Goal: Task Accomplishment & Management: Manage account settings

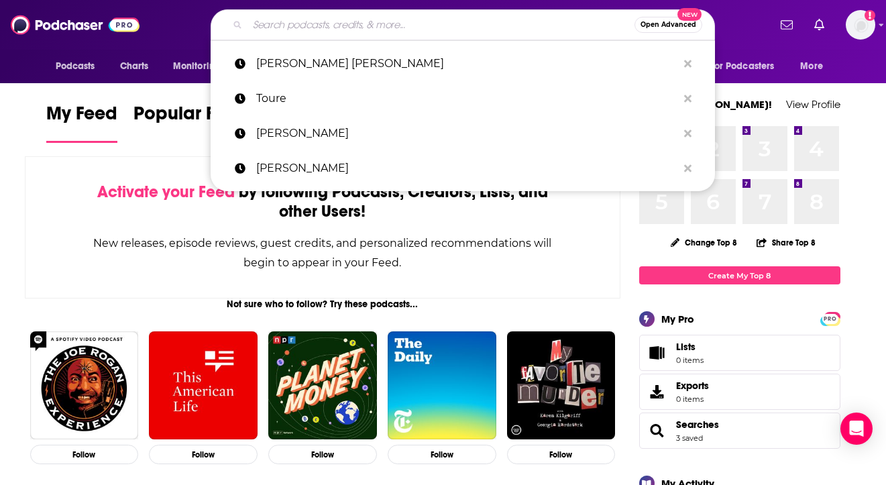
click at [510, 21] on input "Search podcasts, credits, & more..." at bounding box center [440, 24] width 387 height 21
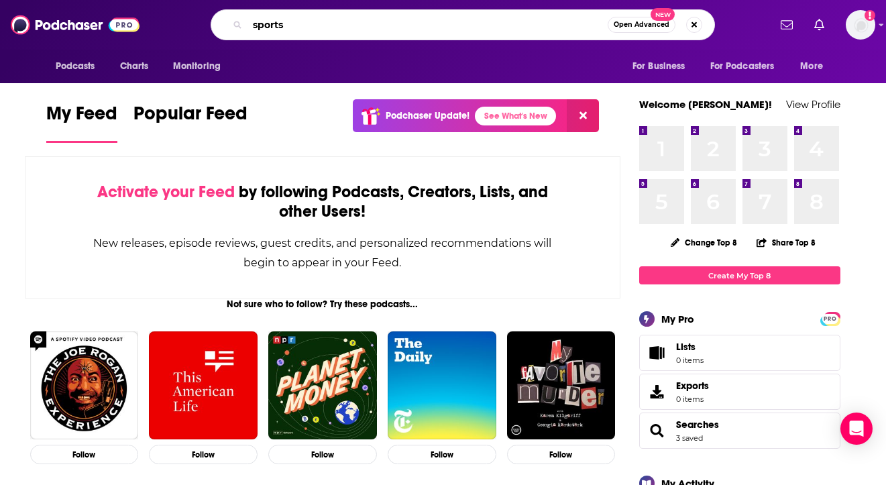
type input "sports"
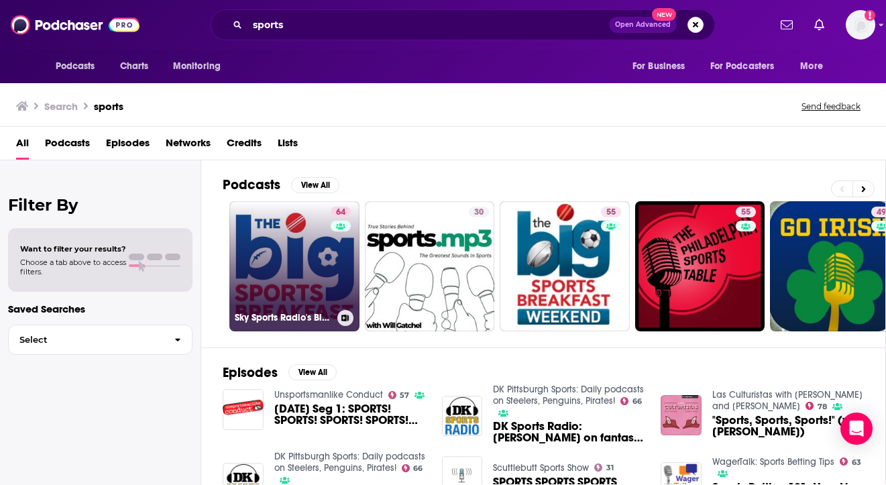
click at [304, 232] on link "64 Sky Sports Radio's Big Sports Breakfast" at bounding box center [294, 266] width 130 height 130
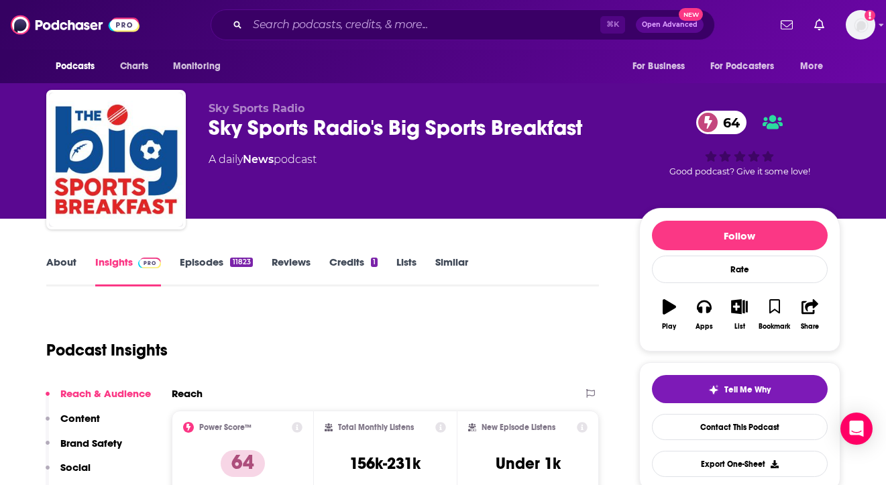
click at [404, 260] on link "Lists" at bounding box center [406, 270] width 20 height 31
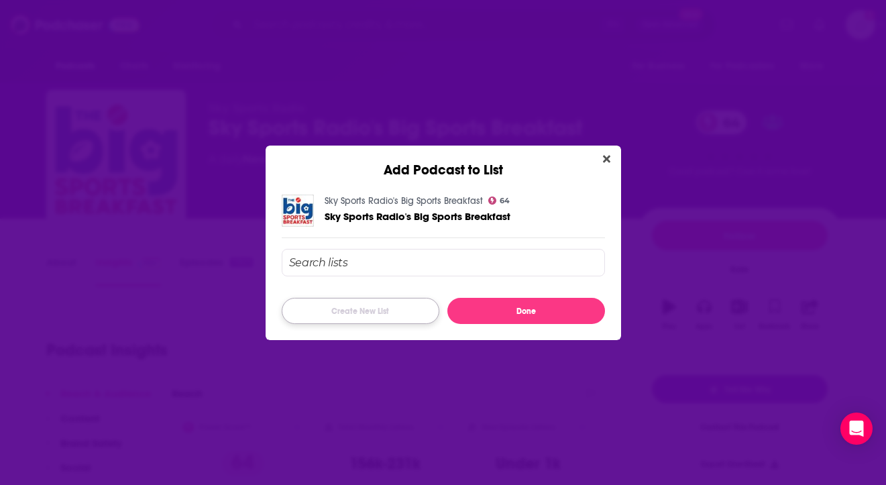
click at [377, 306] on button "Create New List" at bounding box center [361, 311] width 158 height 26
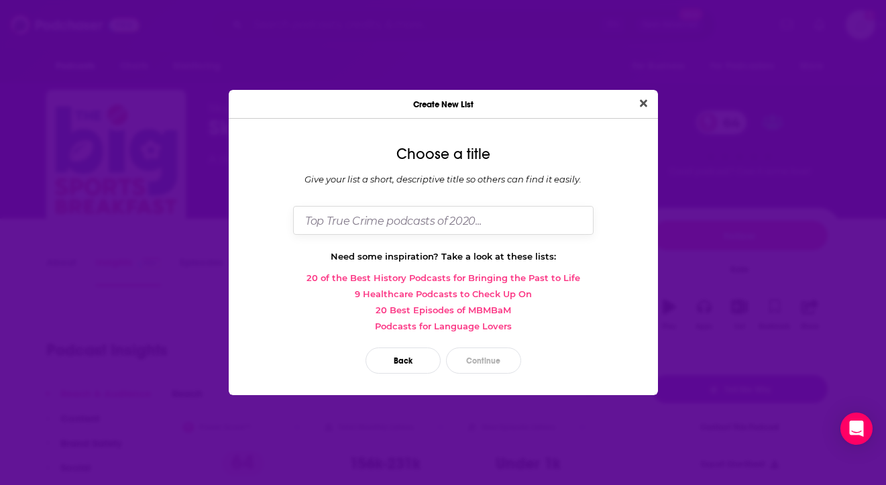
click at [366, 224] on input "Dialog" at bounding box center [443, 220] width 300 height 29
type input "Sports podcasts for [PERSON_NAME]"
click at [472, 353] on button "Continue" at bounding box center [483, 360] width 75 height 26
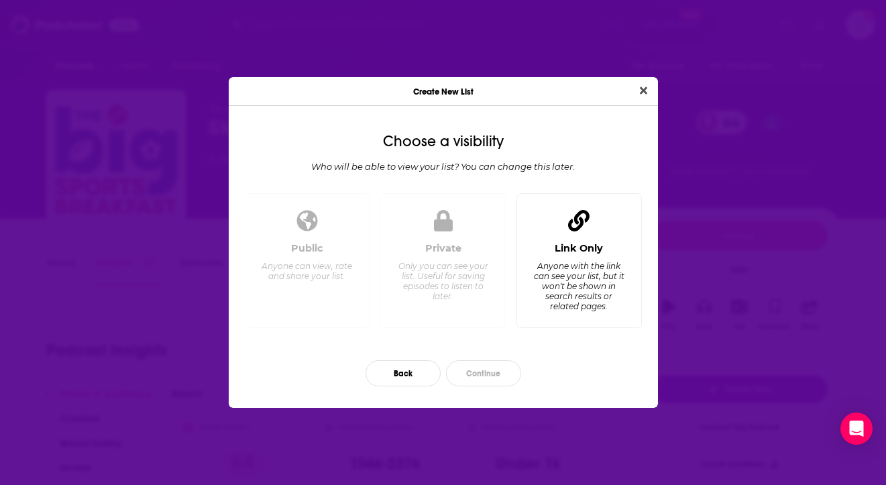
click at [576, 309] on div "Anyone with the link can see your list, but it won't be shown in search results…" at bounding box center [578, 286] width 92 height 50
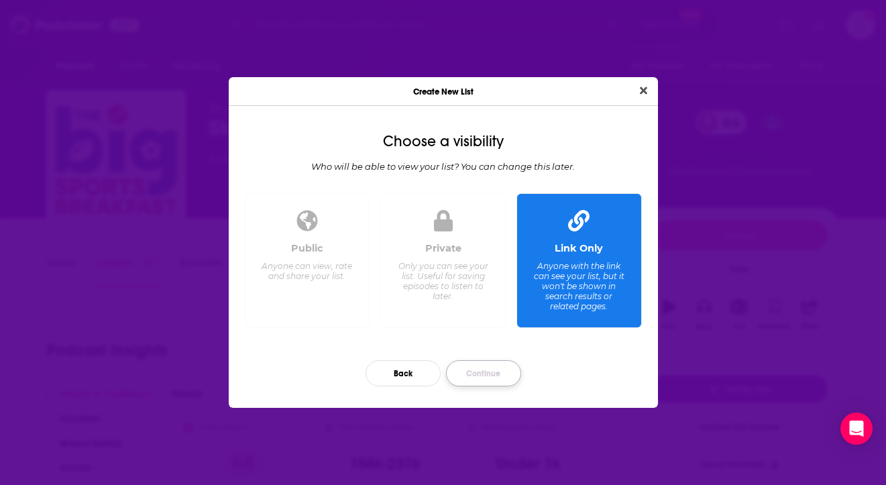
click at [477, 376] on button "Continue" at bounding box center [483, 373] width 75 height 26
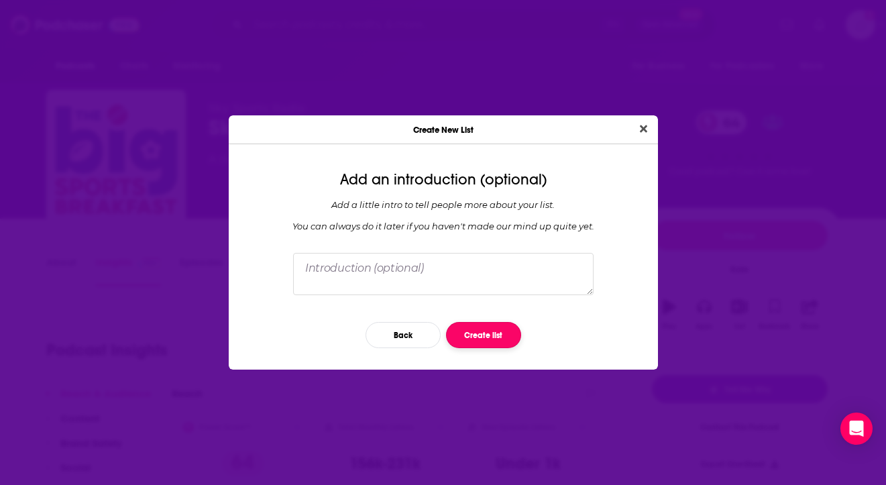
click at [483, 333] on button "Create list" at bounding box center [483, 335] width 75 height 26
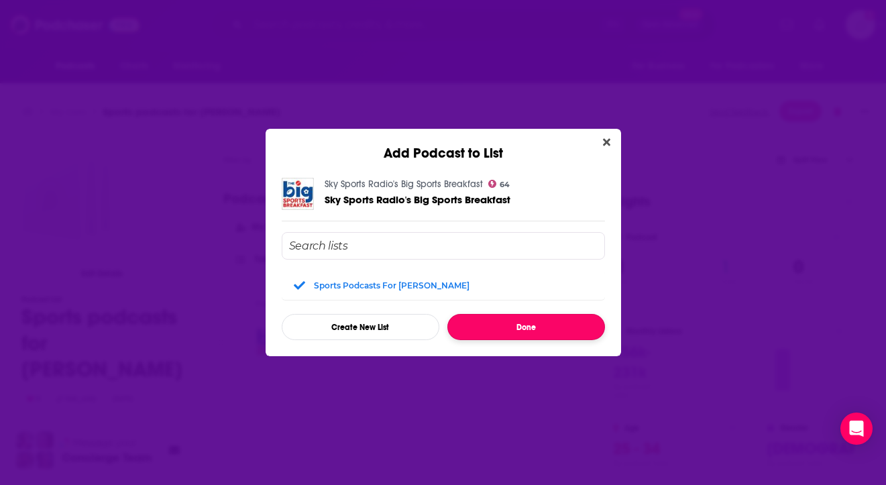
click at [483, 324] on button "Done" at bounding box center [526, 327] width 158 height 26
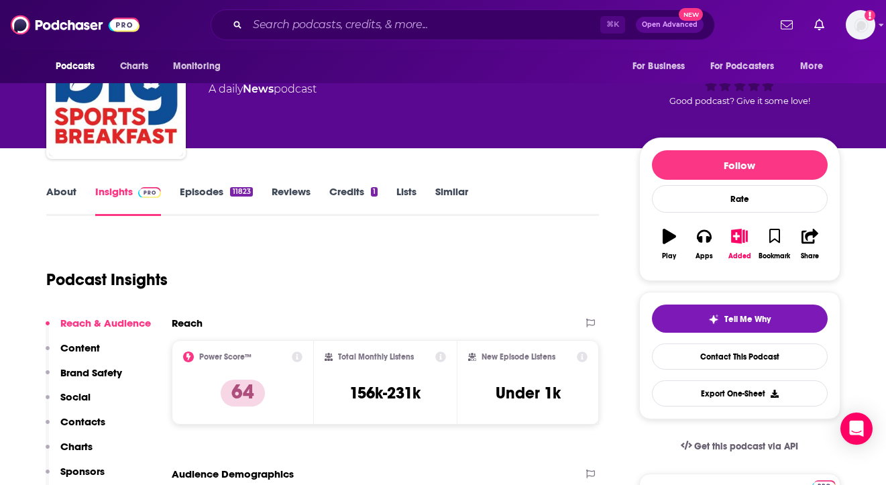
scroll to position [107, 0]
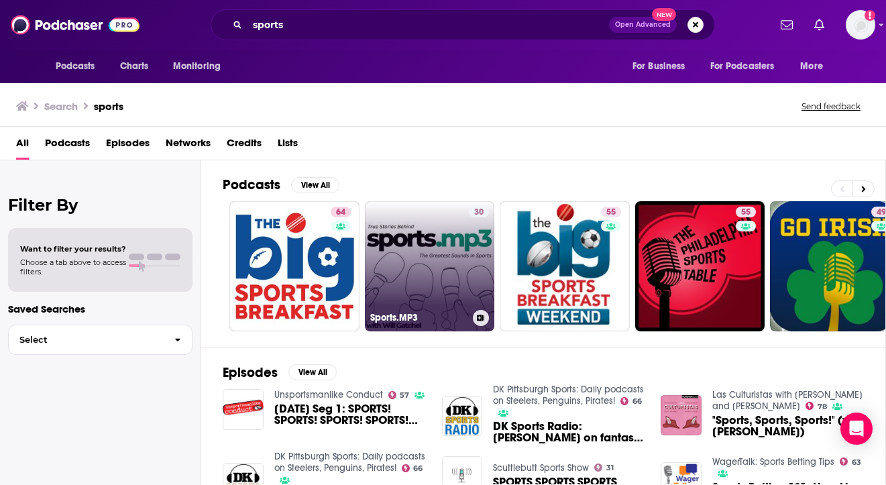
click at [387, 211] on link "30 Sports.MP3" at bounding box center [430, 266] width 130 height 130
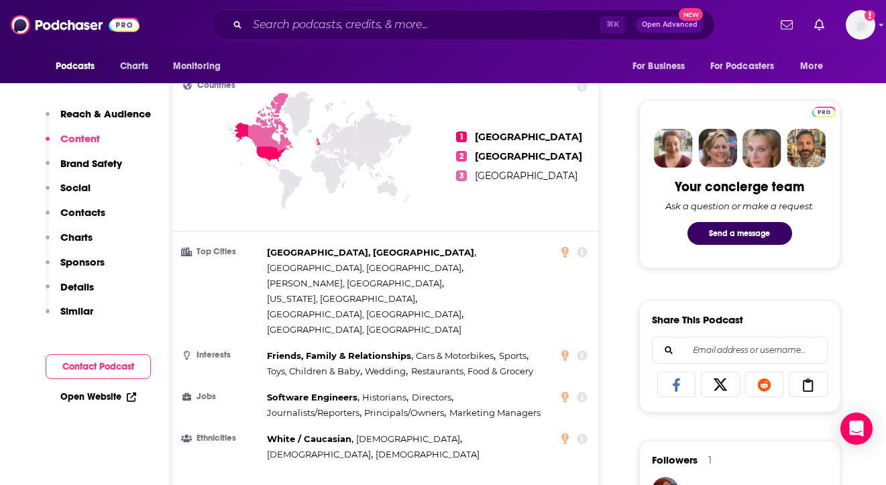
scroll to position [563, 0]
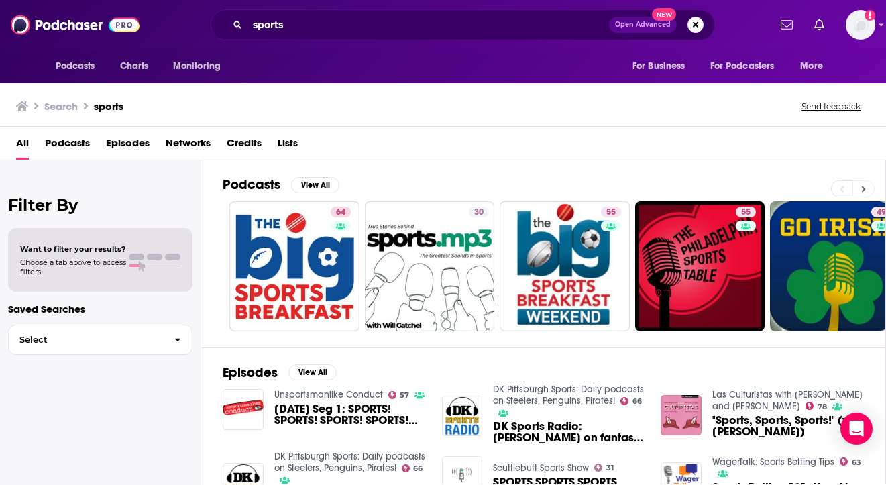
click at [864, 184] on icon at bounding box center [863, 188] width 5 height 9
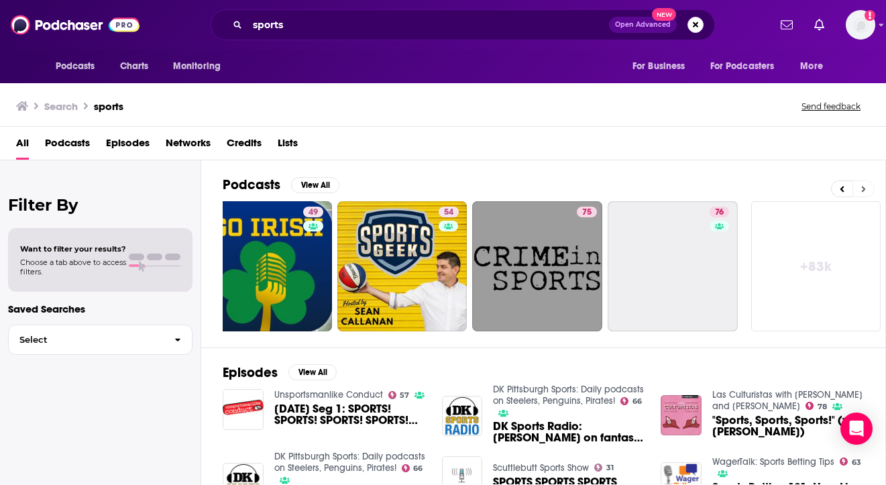
scroll to position [0, 569]
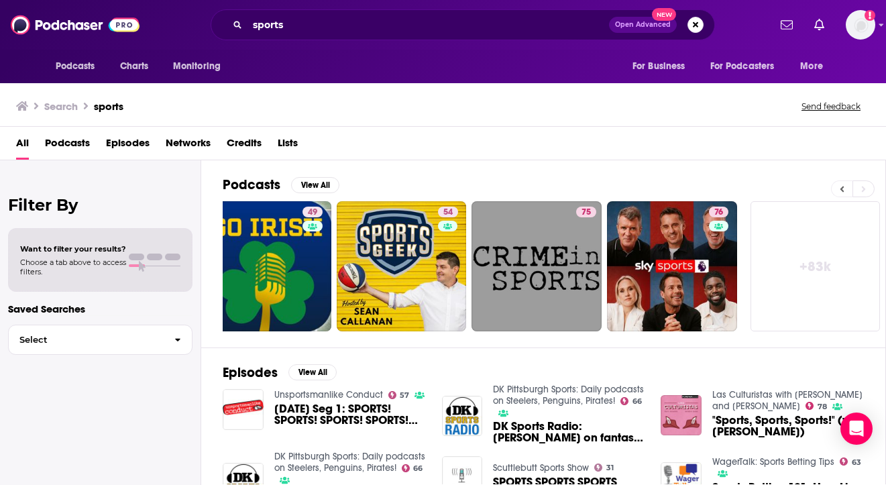
click at [845, 193] on button at bounding box center [841, 188] width 21 height 17
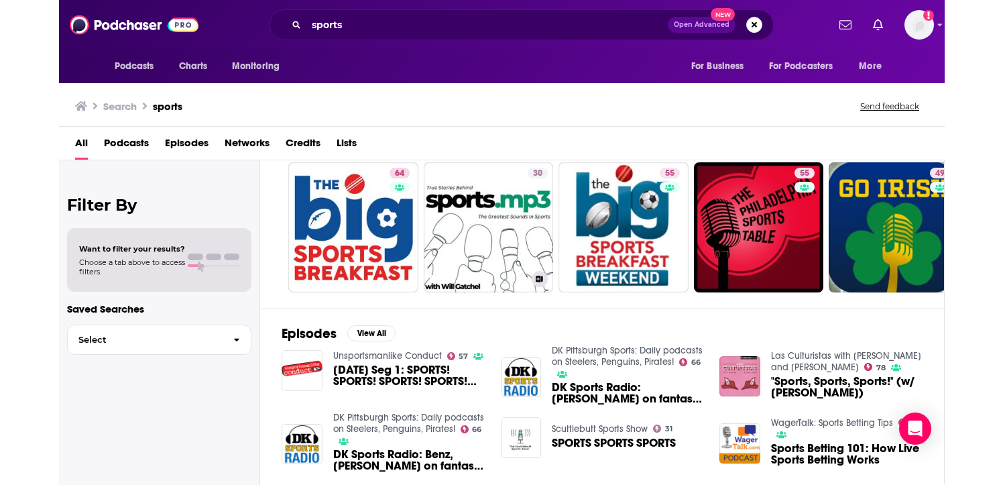
scroll to position [0, 0]
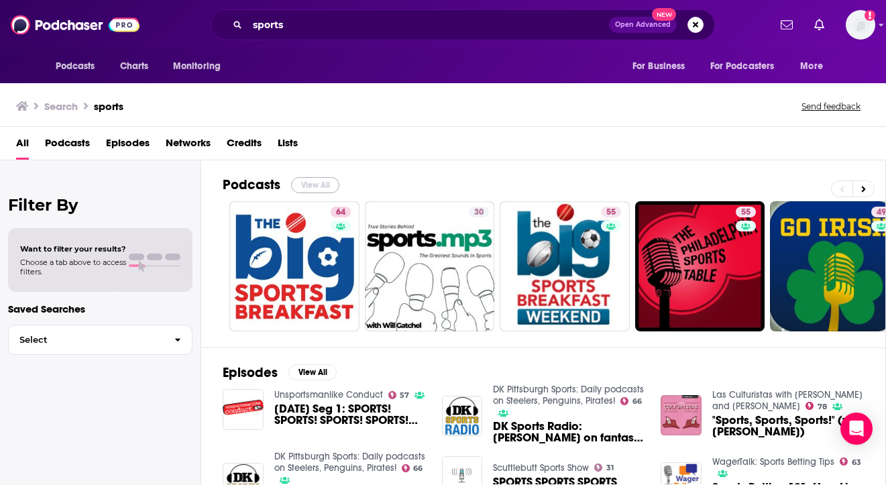
click at [323, 180] on button "View All" at bounding box center [315, 185] width 48 height 16
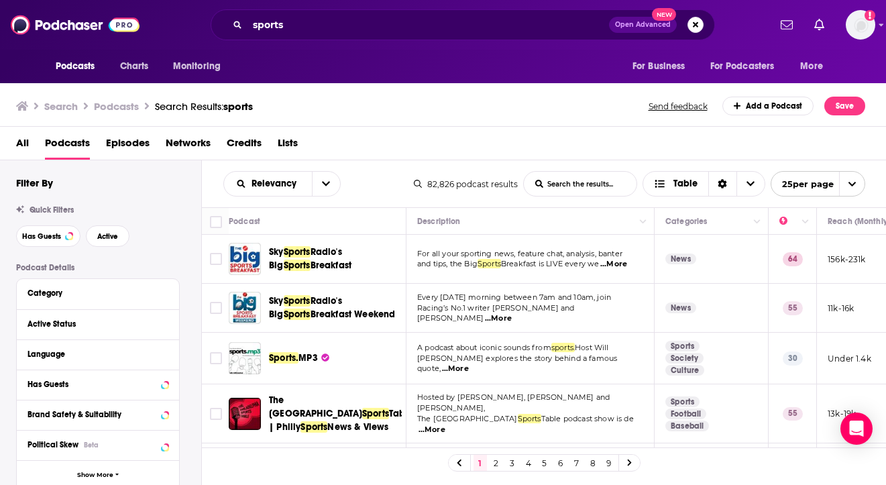
click at [637, 99] on div "Search Podcasts Search Results: sports Send feedback Add a Podcast Save" at bounding box center [440, 106] width 849 height 19
click at [445, 424] on span "...More" at bounding box center [431, 429] width 27 height 11
click at [492, 458] on link "2" at bounding box center [496, 463] width 13 height 16
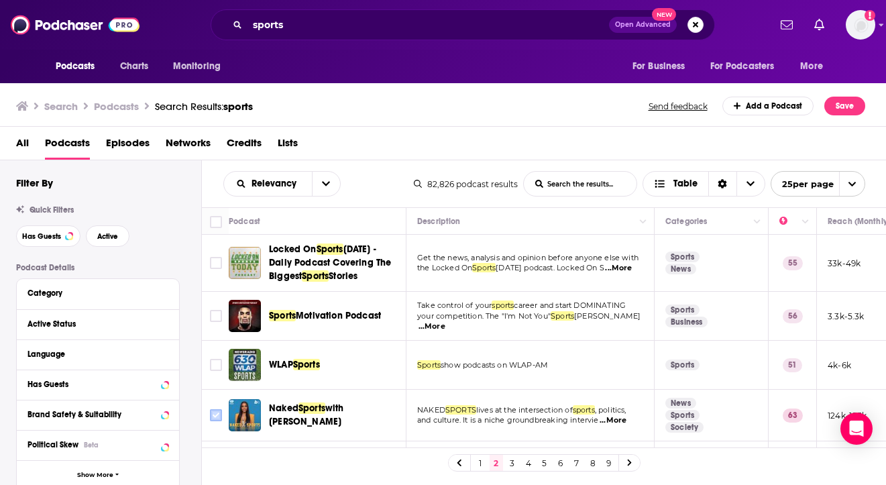
click at [213, 410] on input "Toggle select row" at bounding box center [216, 415] width 12 height 12
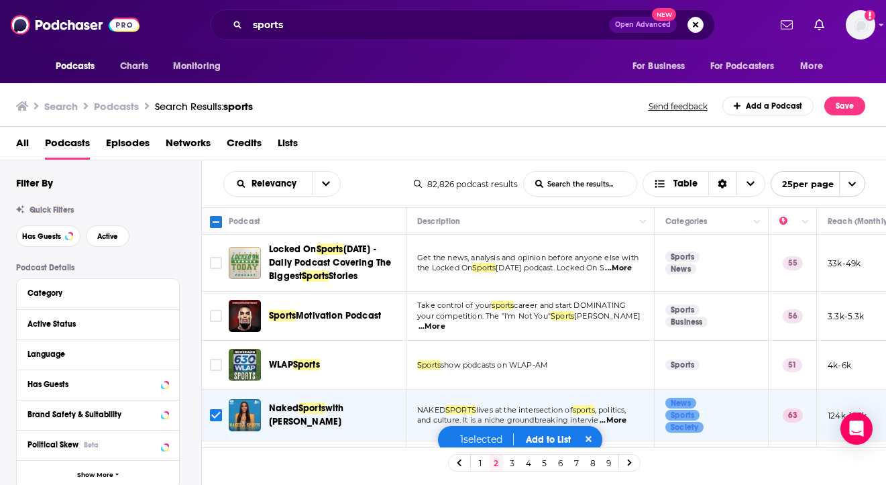
click at [624, 271] on span "...More" at bounding box center [618, 268] width 27 height 11
click at [540, 434] on button "Add to List" at bounding box center [548, 439] width 66 height 11
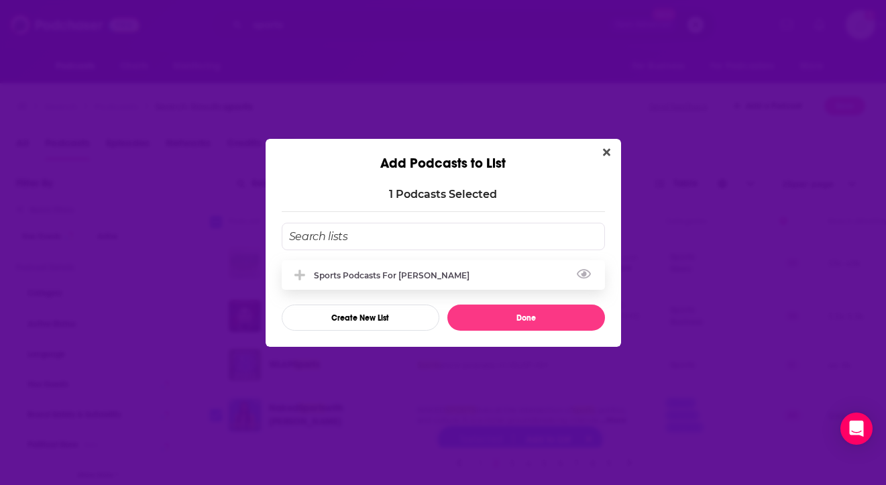
click at [422, 284] on div "Sports podcasts for [PERSON_NAME]" at bounding box center [443, 275] width 323 height 30
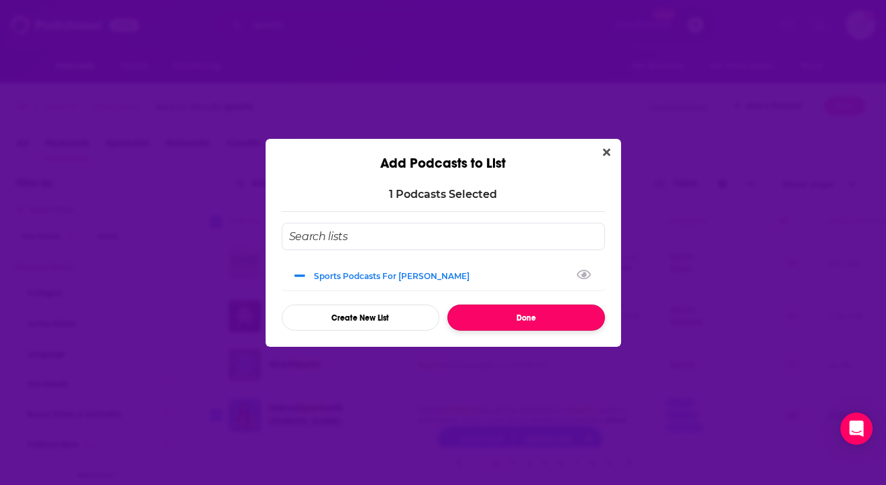
click at [494, 322] on button "Done" at bounding box center [526, 317] width 158 height 26
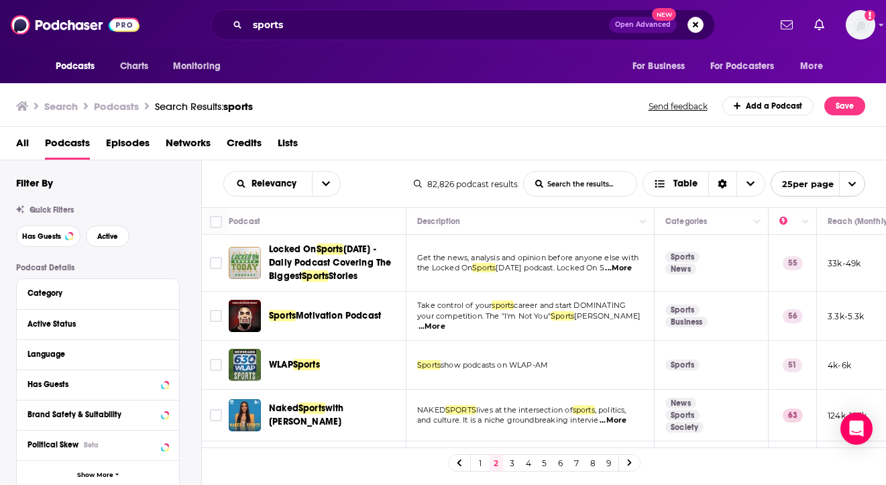
click at [510, 461] on link "3" at bounding box center [512, 463] width 13 height 16
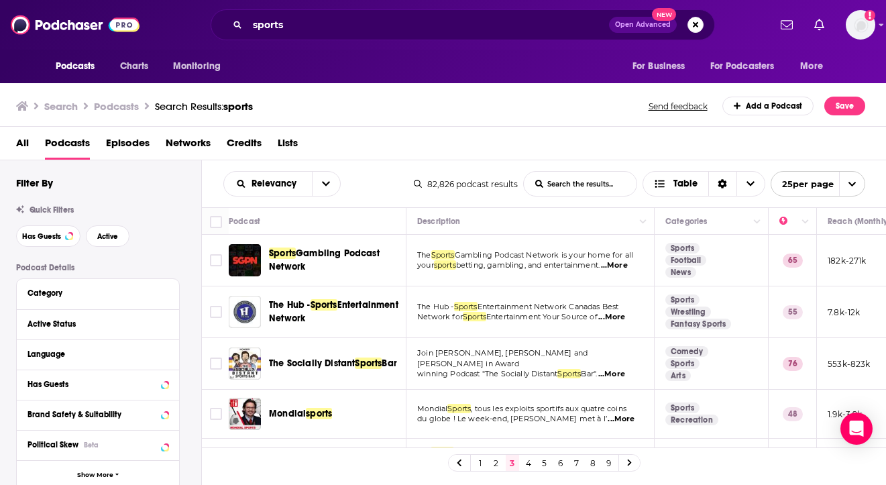
click at [625, 372] on span "...More" at bounding box center [611, 374] width 27 height 11
click at [528, 415] on span "du globe ! Le week-end, [PERSON_NAME] met à l’" at bounding box center [512, 418] width 190 height 9
click at [524, 461] on link "4" at bounding box center [528, 463] width 13 height 16
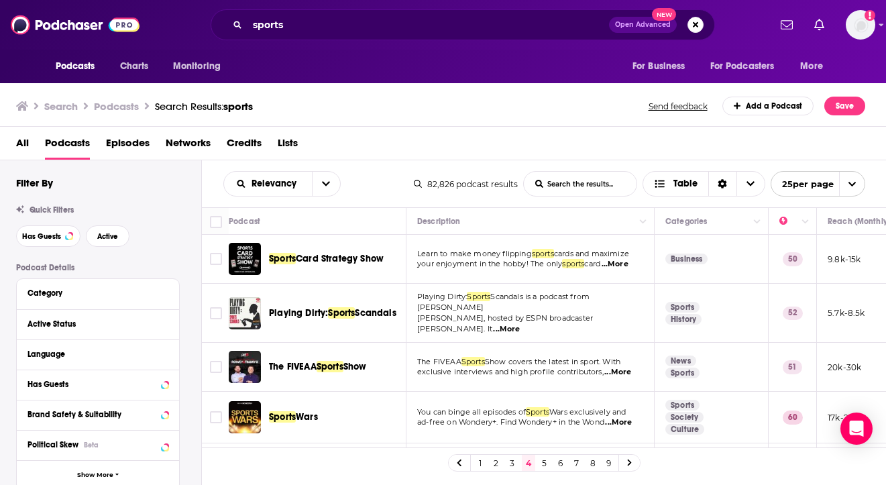
click at [620, 367] on span "...More" at bounding box center [617, 372] width 27 height 11
click at [588, 407] on span "Wars exclusively and" at bounding box center [587, 411] width 76 height 9
click at [46, 355] on div "Language" at bounding box center [89, 353] width 125 height 9
click at [37, 396] on label at bounding box center [32, 399] width 11 height 11
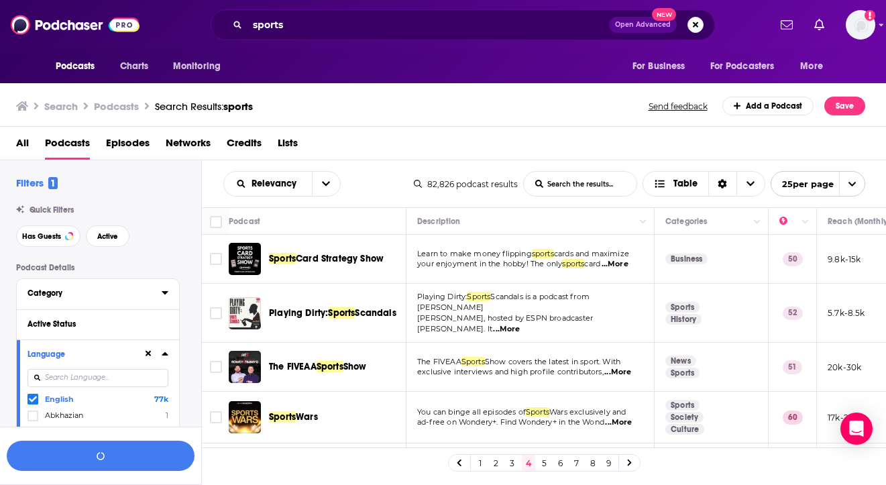
click at [45, 298] on div "Category" at bounding box center [89, 292] width 125 height 9
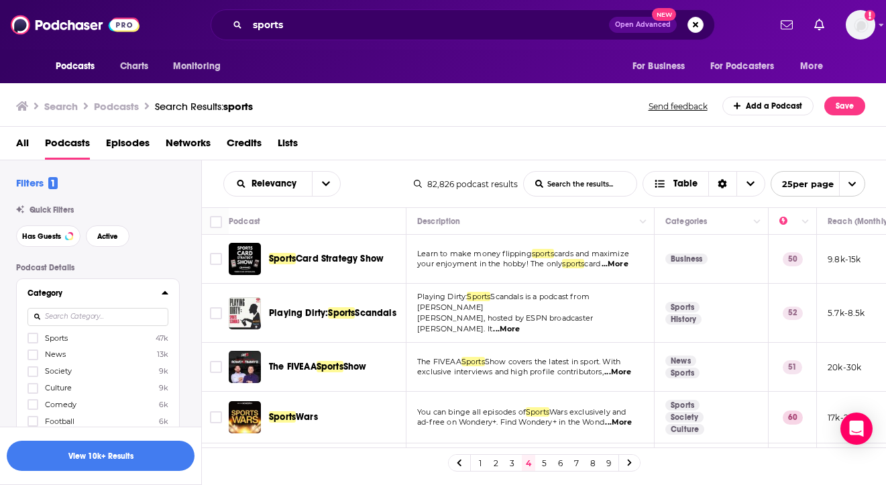
click at [155, 450] on button "View 10k+ Results" at bounding box center [101, 456] width 188 height 30
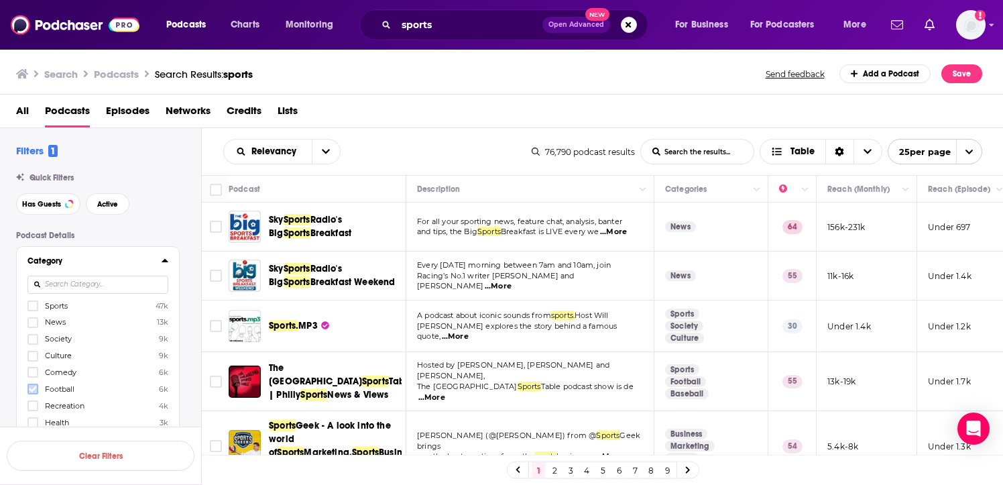
click at [36, 386] on icon at bounding box center [33, 389] width 8 height 6
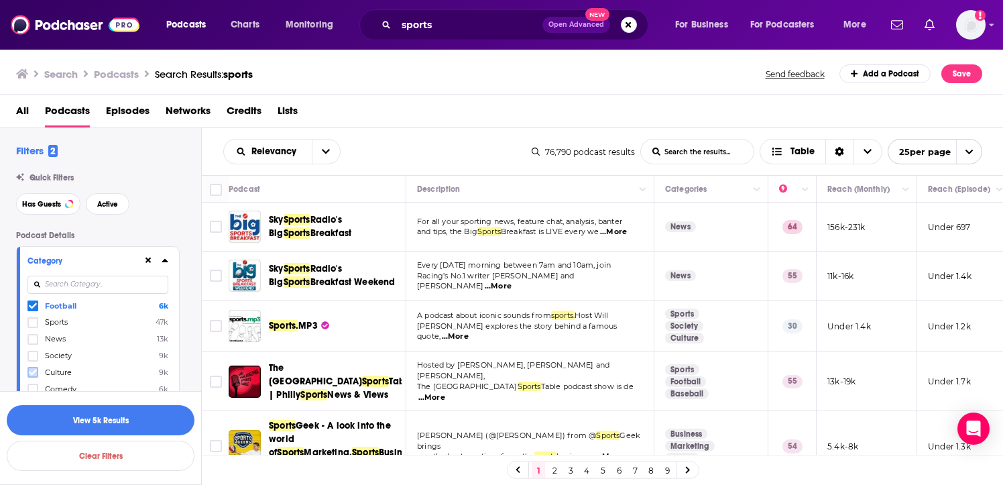
click at [34, 370] on icon at bounding box center [33, 372] width 8 height 8
click at [31, 341] on icon at bounding box center [33, 339] width 8 height 6
click at [32, 355] on icon at bounding box center [33, 356] width 8 height 8
click at [32, 370] on icon at bounding box center [33, 372] width 8 height 8
click at [33, 386] on icon at bounding box center [33, 389] width 8 height 8
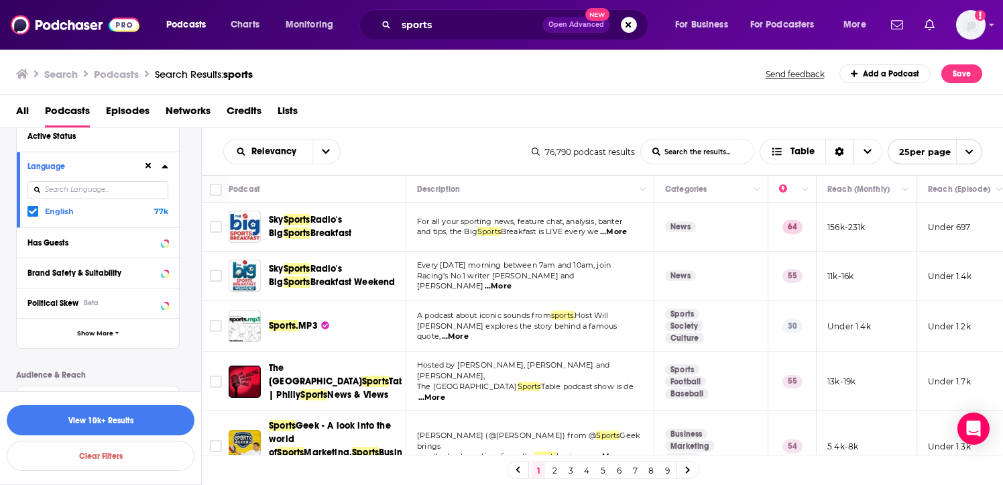
scroll to position [349, 0]
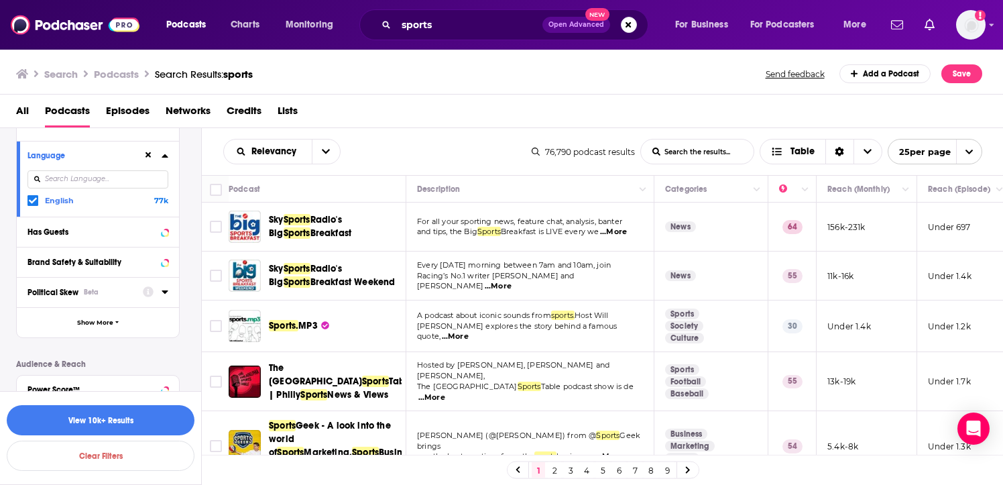
click at [101, 293] on div "Political Skew Beta" at bounding box center [80, 292] width 107 height 9
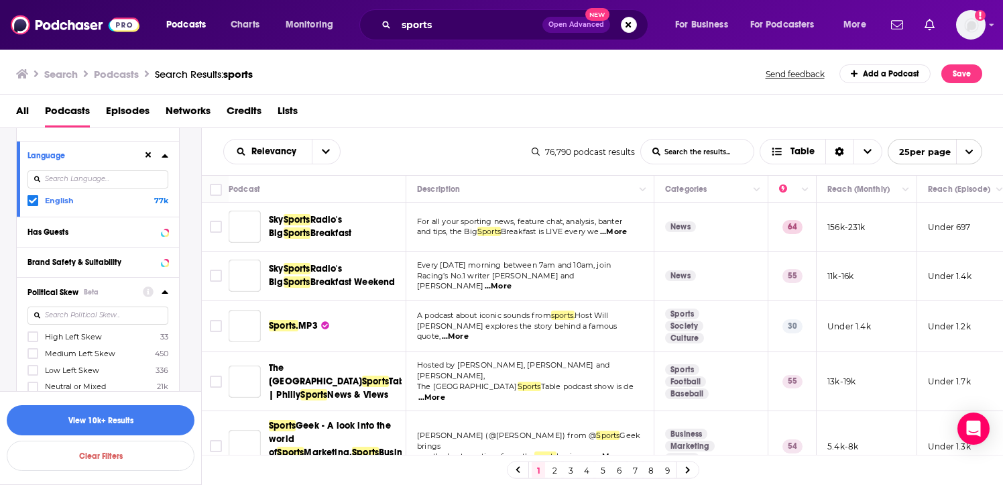
click at [71, 290] on span "Political Skew" at bounding box center [52, 292] width 51 height 9
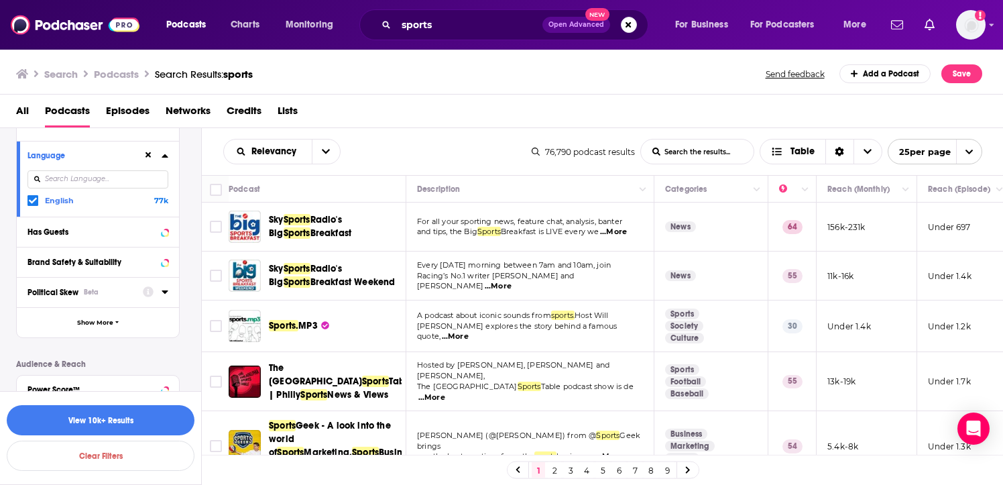
click at [71, 290] on span "Political Skew" at bounding box center [52, 292] width 51 height 9
click at [37, 331] on label at bounding box center [32, 336] width 11 height 11
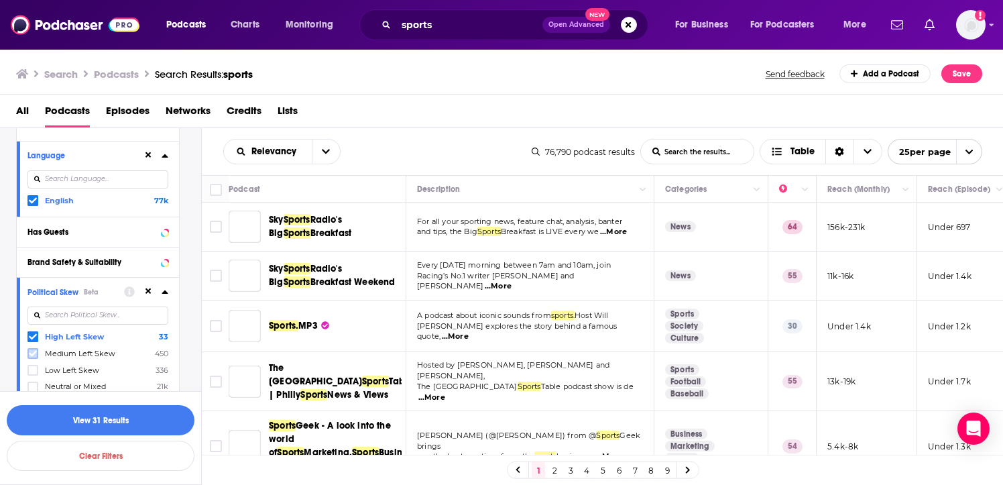
click at [33, 349] on icon at bounding box center [33, 353] width 8 height 8
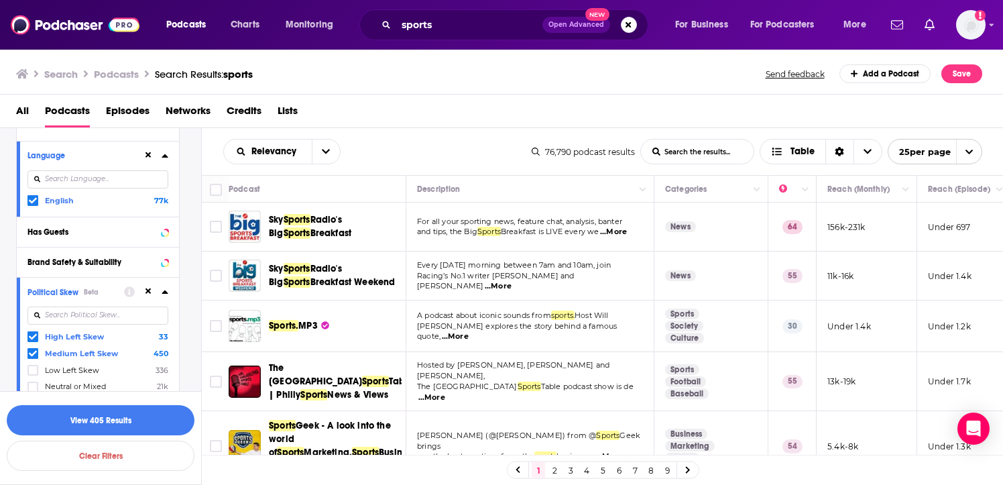
click at [24, 336] on div "Political Skew Beta High Left Skew 33 Medium Left Skew 450 Low Left Skew 336 Ne…" at bounding box center [98, 365] width 162 height 176
click at [30, 336] on icon at bounding box center [33, 337] width 8 height 6
click at [31, 339] on icon at bounding box center [33, 337] width 8 height 6
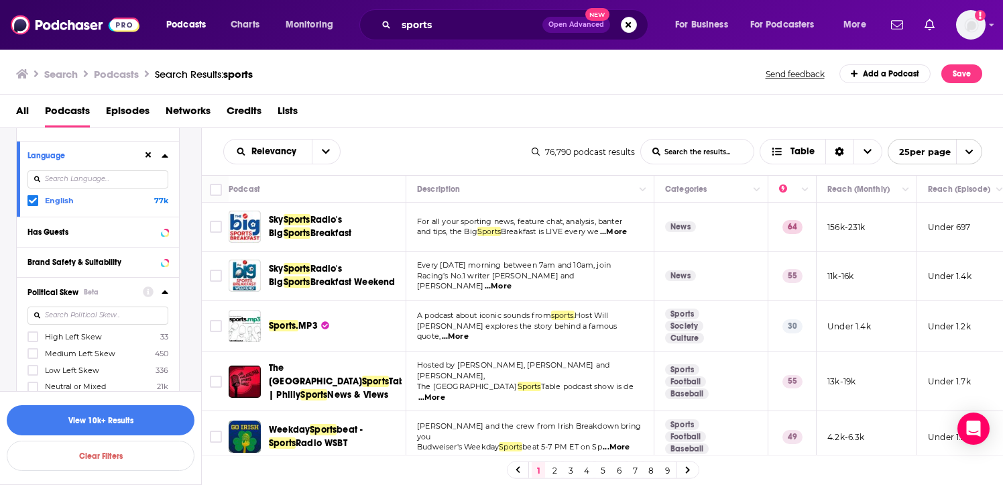
click at [191, 357] on div "Podcast Details Category Sports 47k News 13k Society 9k Culture 9k Comedy 6k Fo…" at bounding box center [108, 307] width 185 height 850
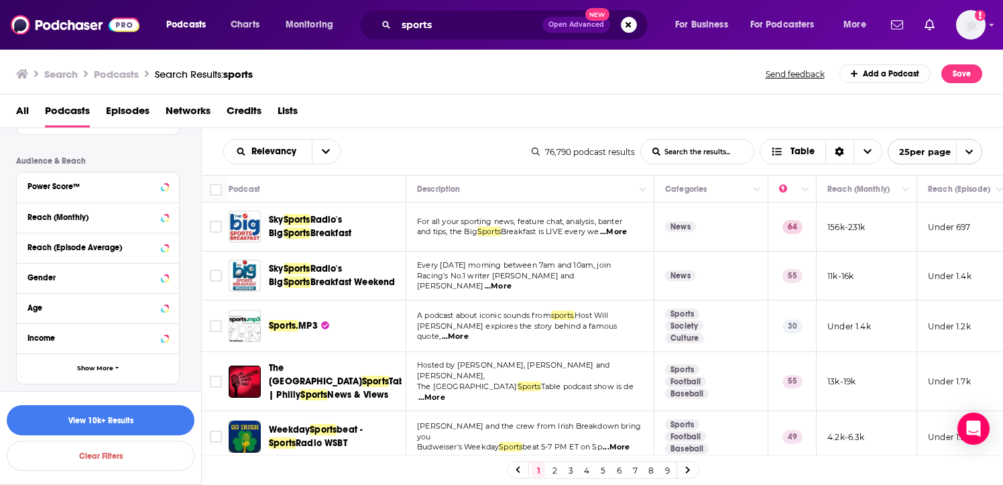
scroll to position [698, 0]
click at [105, 357] on button "Show More" at bounding box center [98, 368] width 162 height 30
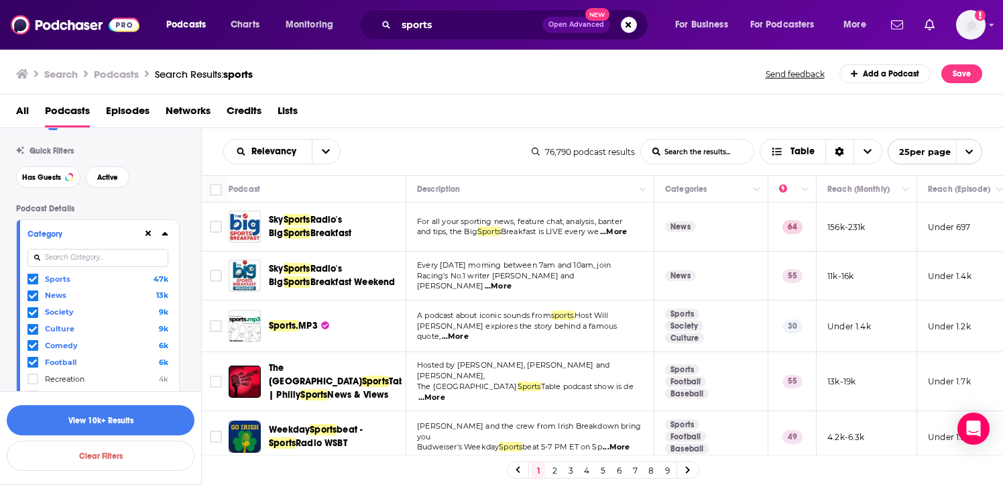
scroll to position [54, 0]
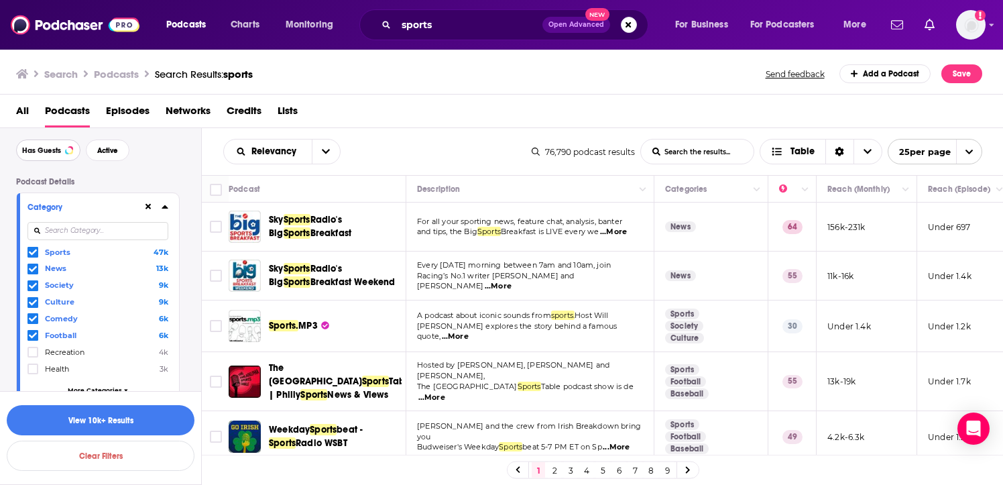
click at [72, 149] on button "Has Guests" at bounding box center [48, 149] width 64 height 21
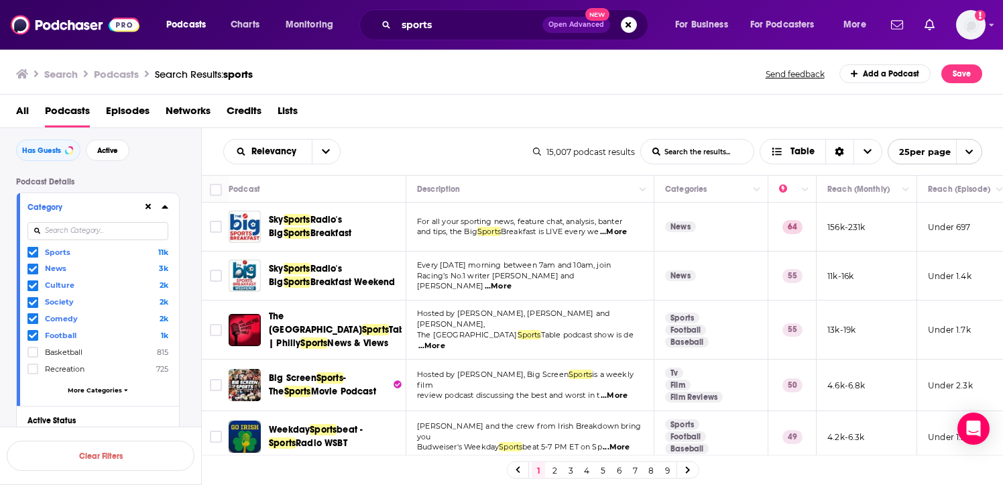
click at [30, 330] on span at bounding box center [32, 335] width 11 height 11
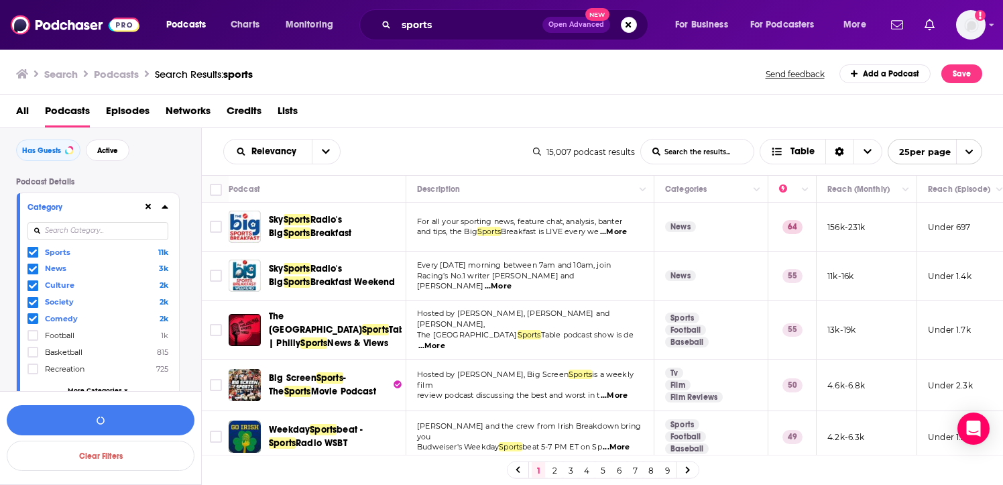
click at [30, 317] on icon at bounding box center [33, 319] width 8 height 8
click at [30, 307] on span at bounding box center [32, 302] width 11 height 11
click at [31, 291] on span at bounding box center [32, 285] width 11 height 11
click at [34, 271] on icon at bounding box center [33, 269] width 8 height 8
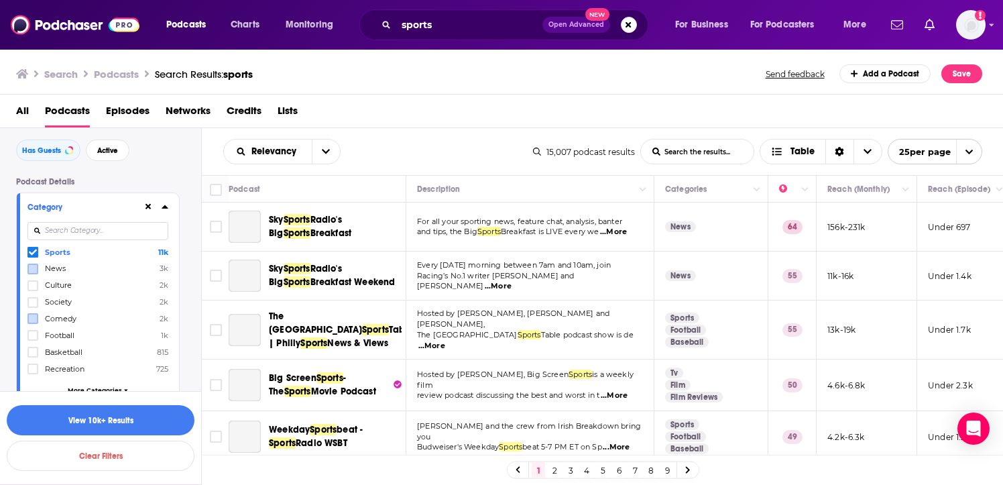
click at [36, 246] on div at bounding box center [97, 230] width 141 height 31
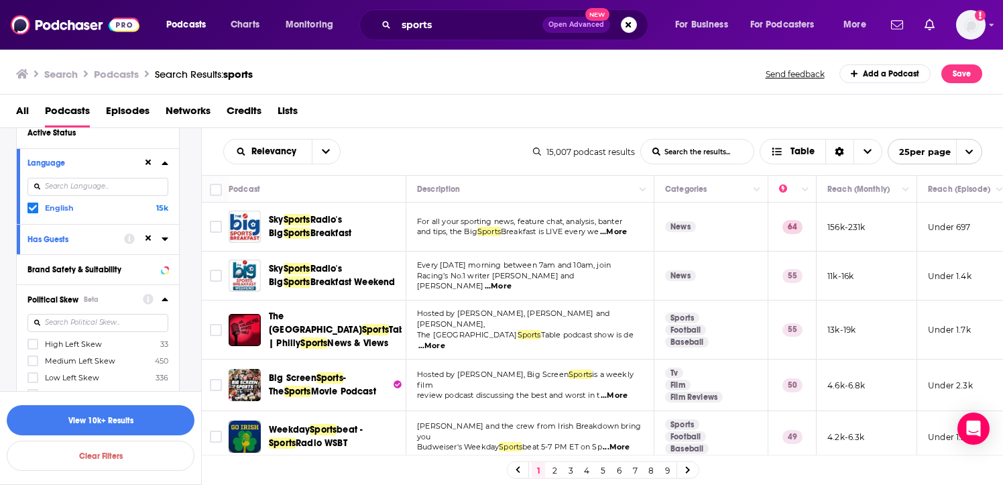
scroll to position [349, 0]
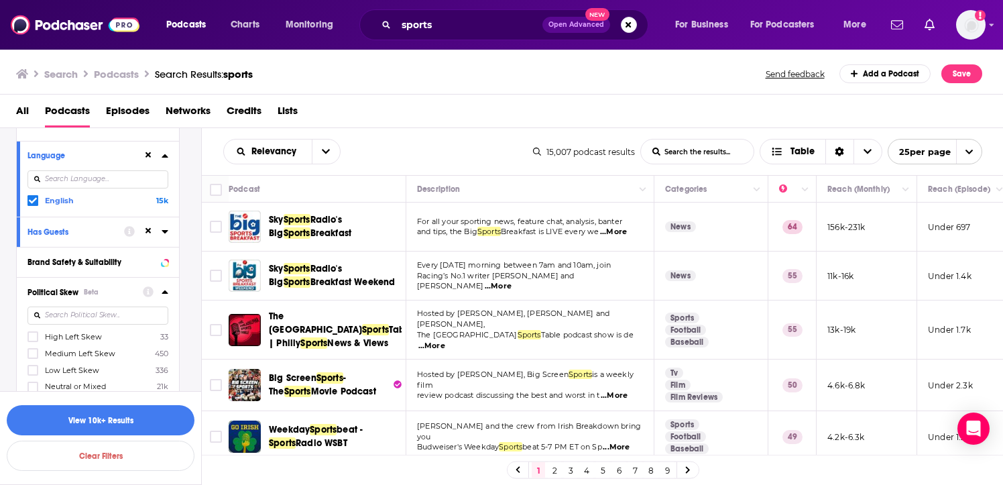
click at [555, 469] on link "2" at bounding box center [554, 470] width 13 height 16
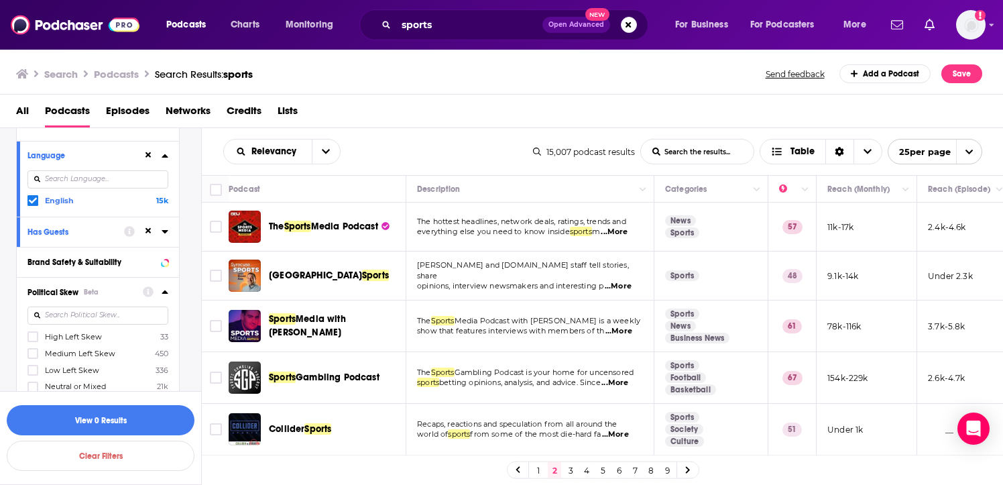
click at [569, 470] on link "3" at bounding box center [570, 470] width 13 height 16
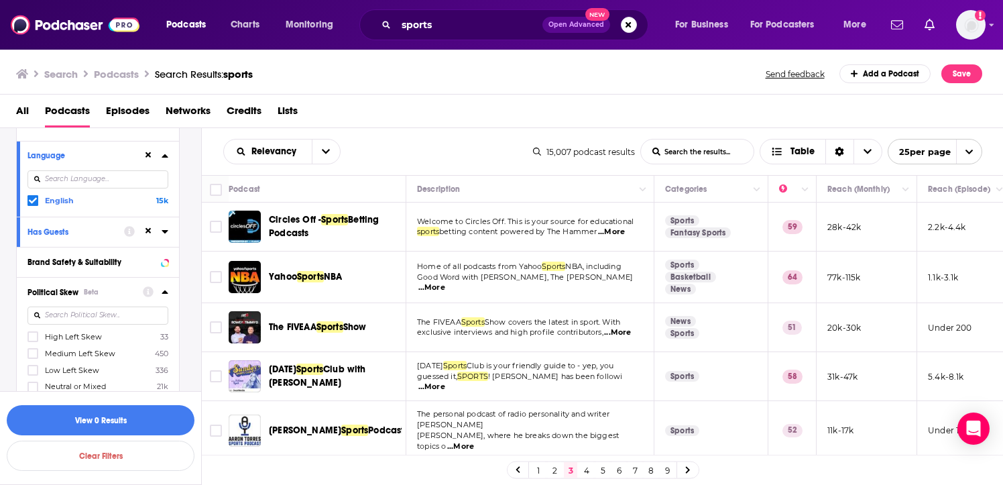
click at [591, 464] on link "4" at bounding box center [586, 470] width 13 height 16
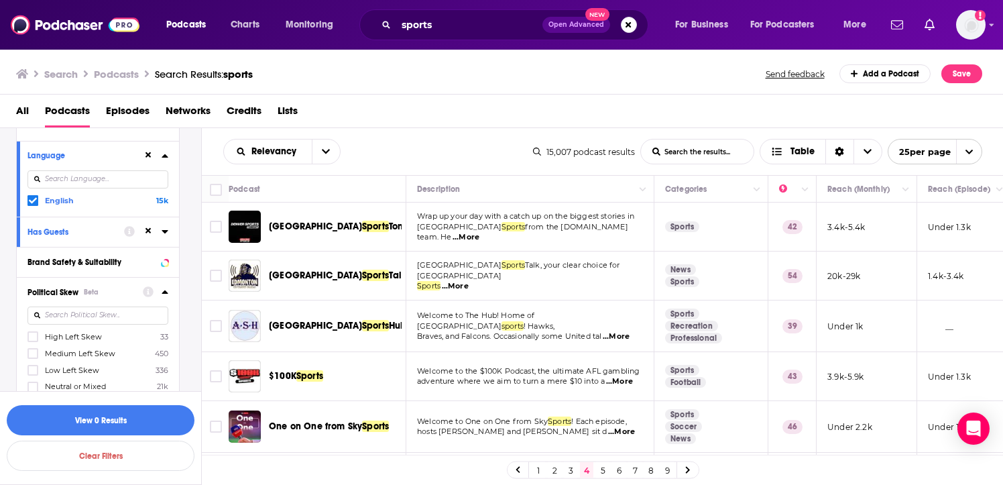
click at [604, 467] on link "5" at bounding box center [602, 470] width 13 height 16
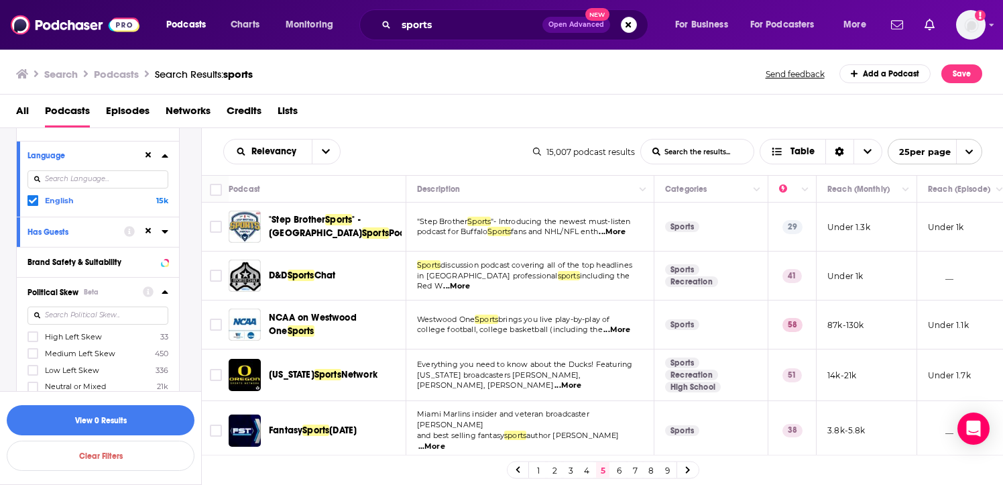
click at [616, 467] on link "6" at bounding box center [618, 470] width 13 height 16
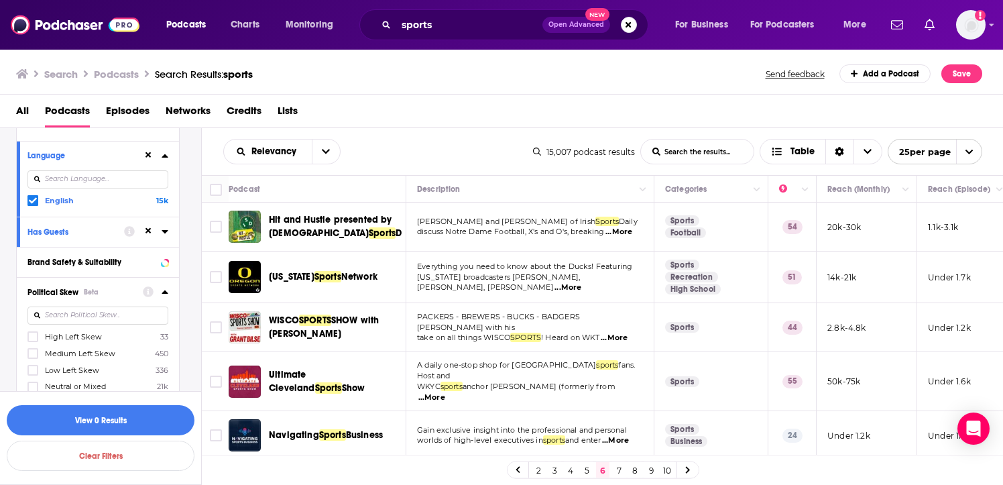
click at [621, 469] on link "7" at bounding box center [618, 470] width 13 height 16
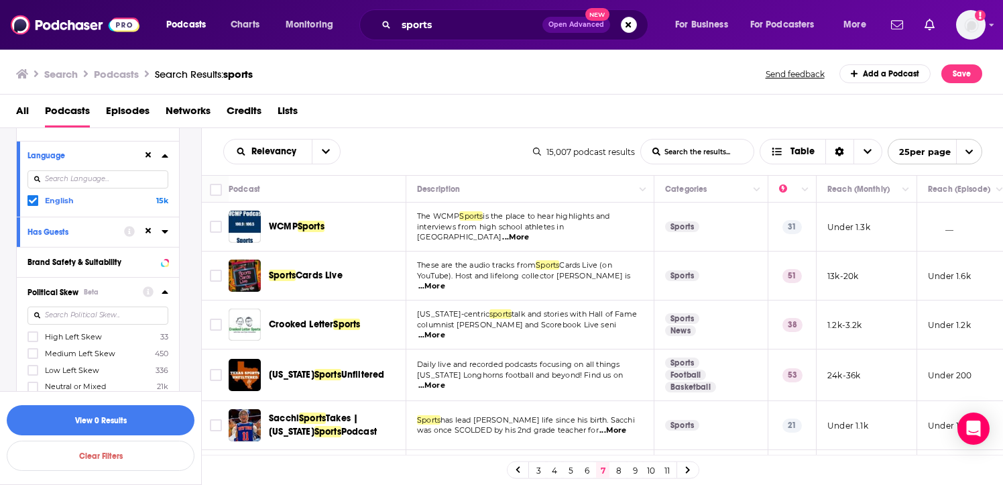
click at [624, 469] on link "8" at bounding box center [618, 470] width 13 height 16
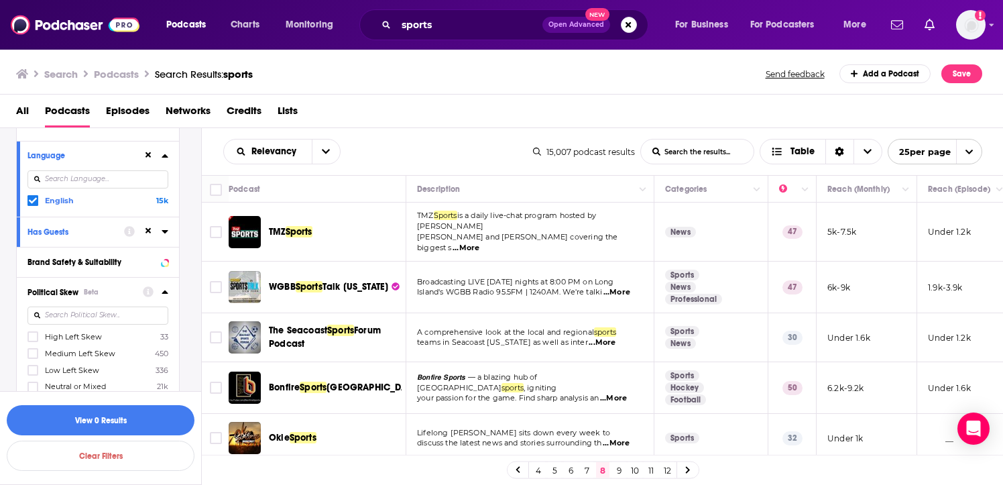
click at [634, 469] on link "10" at bounding box center [634, 470] width 13 height 16
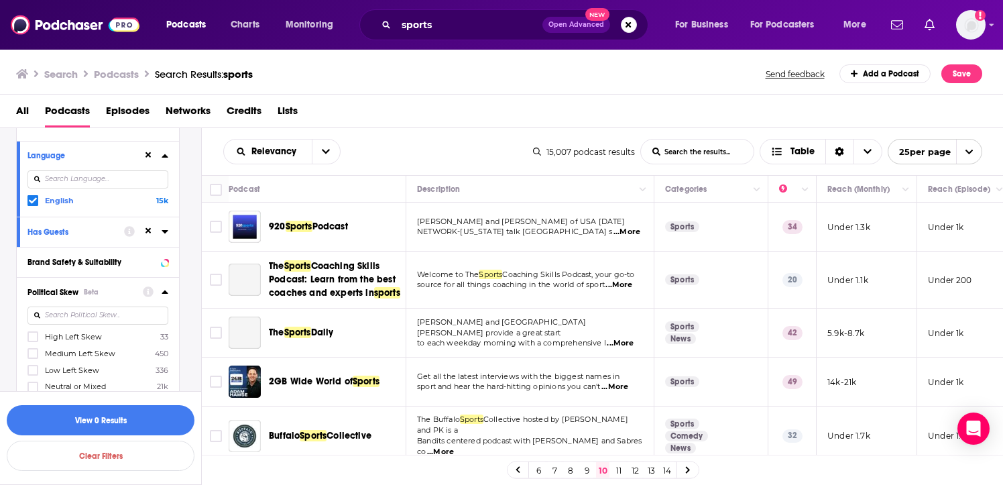
click at [622, 471] on link "11" at bounding box center [618, 470] width 13 height 16
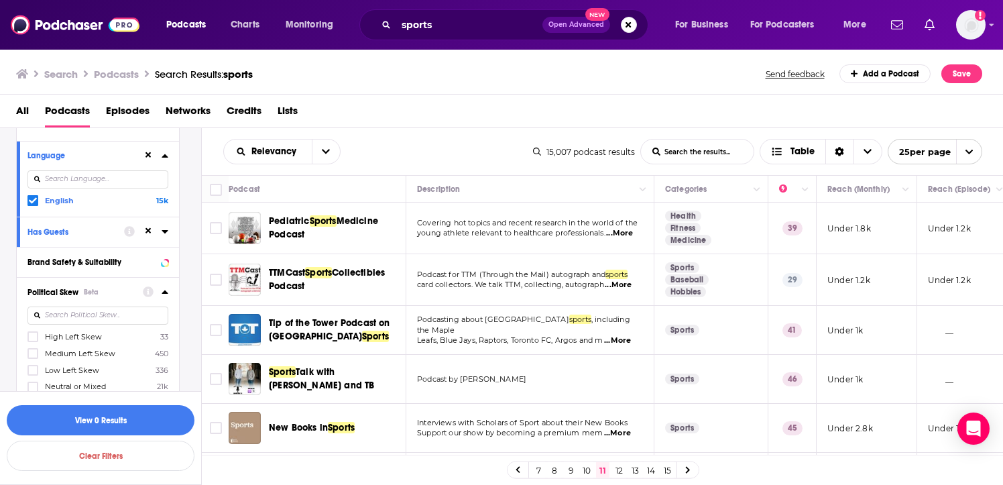
click at [621, 469] on link "12" at bounding box center [618, 470] width 13 height 16
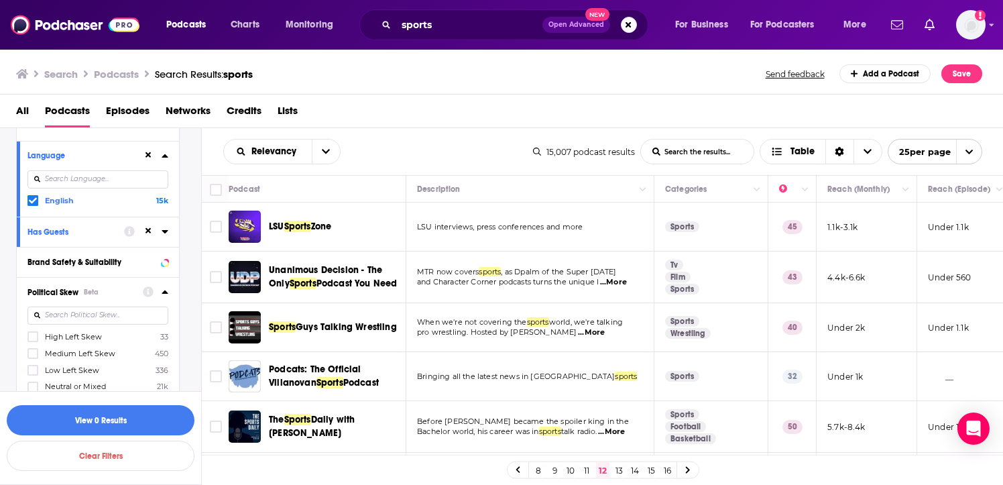
click at [622, 471] on link "13" at bounding box center [618, 470] width 13 height 16
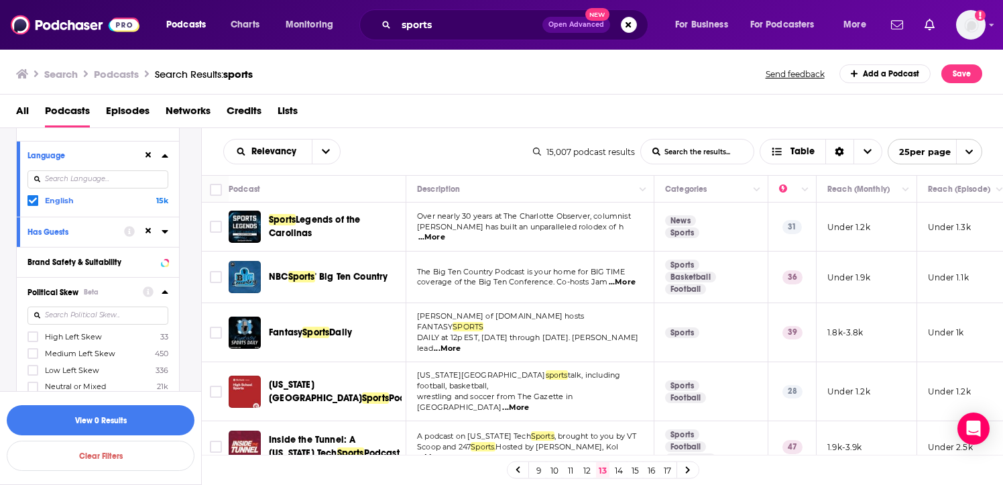
click at [618, 471] on link "14" at bounding box center [618, 470] width 13 height 16
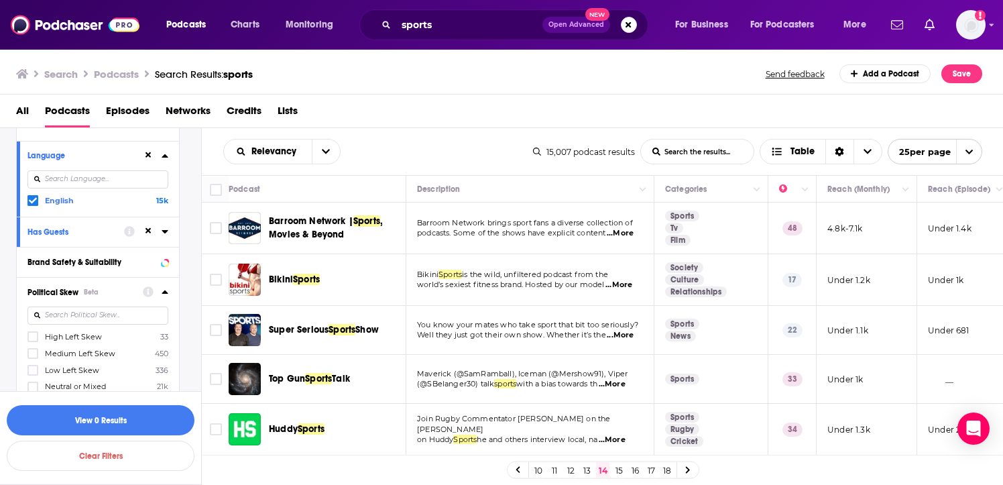
click at [623, 470] on link "15" at bounding box center [618, 470] width 13 height 16
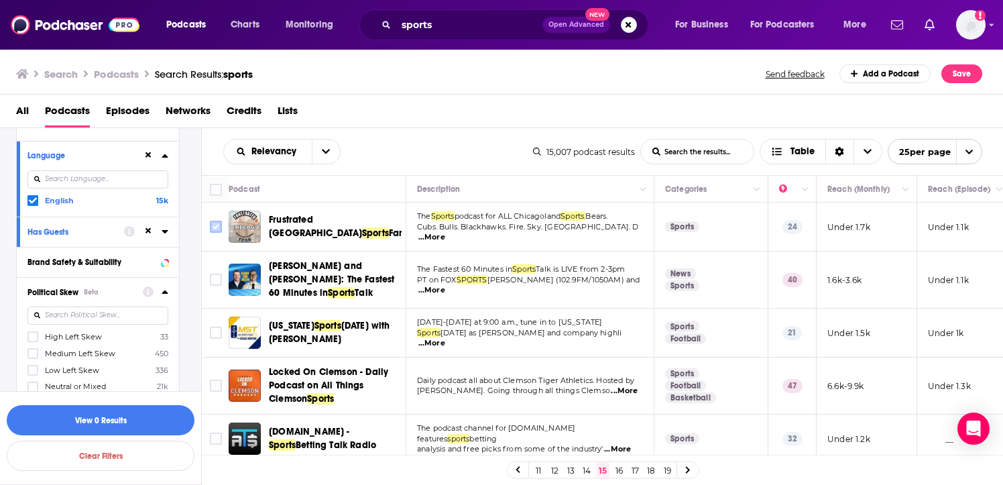
click at [216, 221] on input "Toggle select row" at bounding box center [216, 227] width 12 height 12
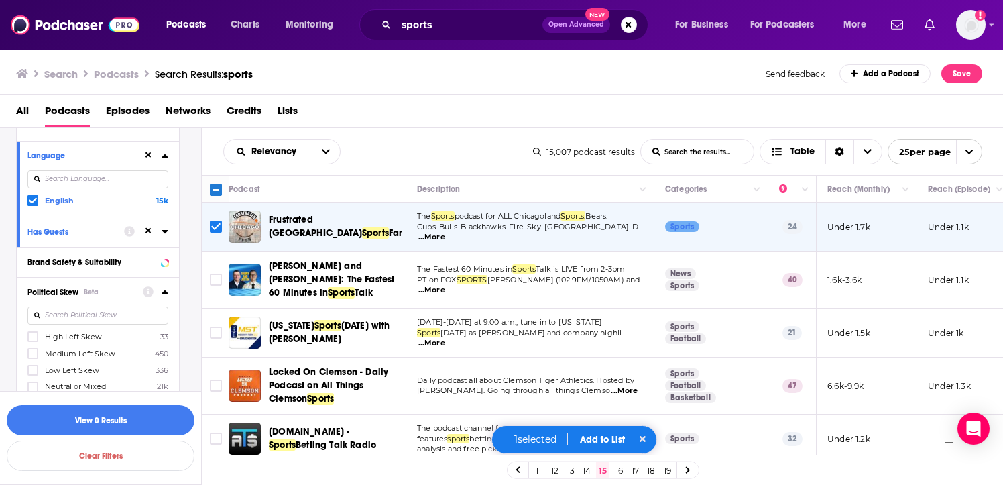
click at [588, 443] on button "Add to List" at bounding box center [602, 439] width 66 height 11
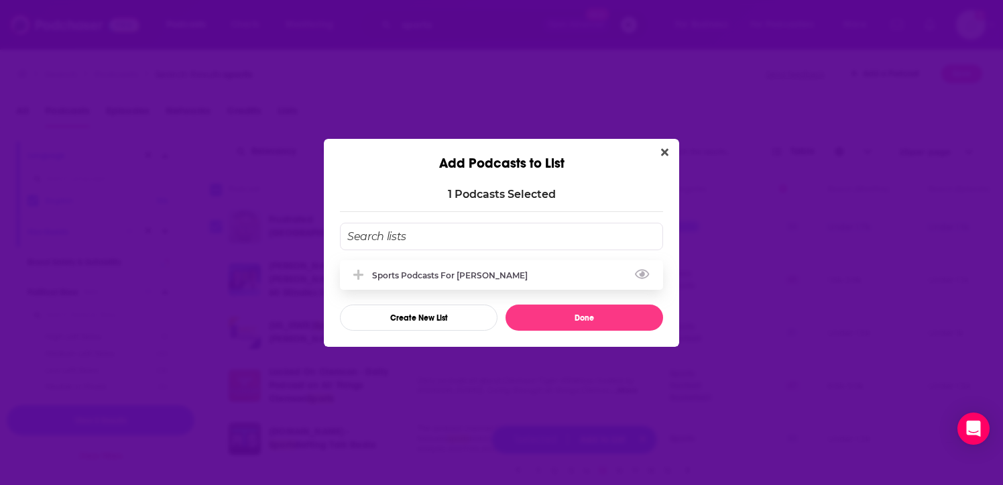
click at [533, 282] on div "Sports podcasts for [PERSON_NAME]" at bounding box center [501, 275] width 323 height 30
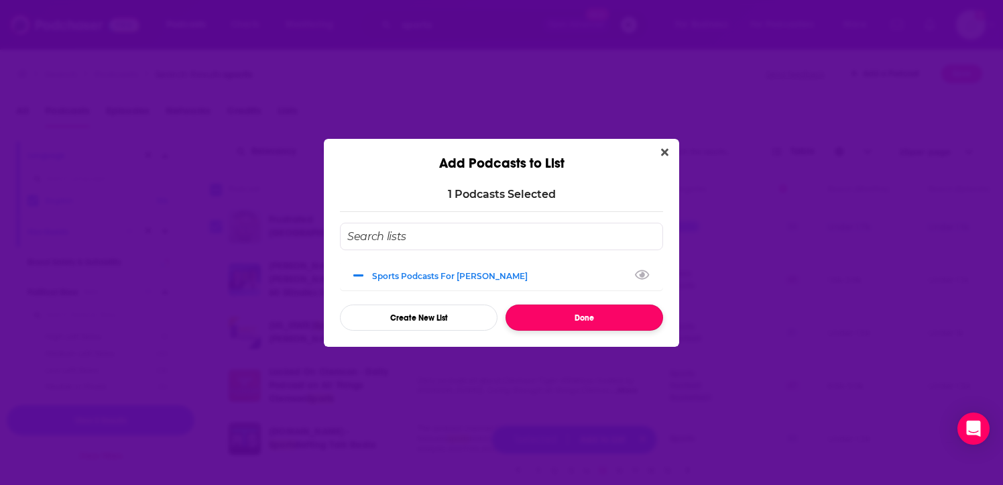
click at [554, 321] on button "Done" at bounding box center [585, 317] width 158 height 26
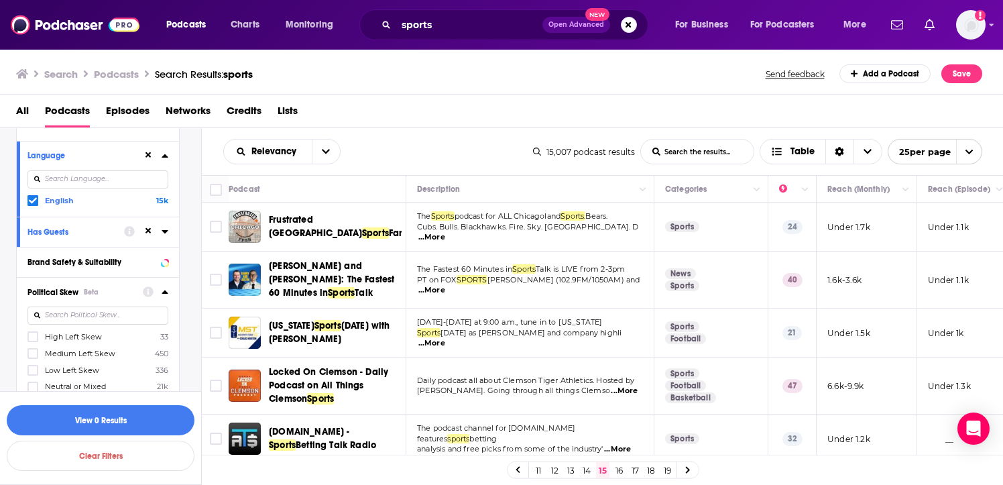
click at [618, 472] on link "16" at bounding box center [618, 470] width 13 height 16
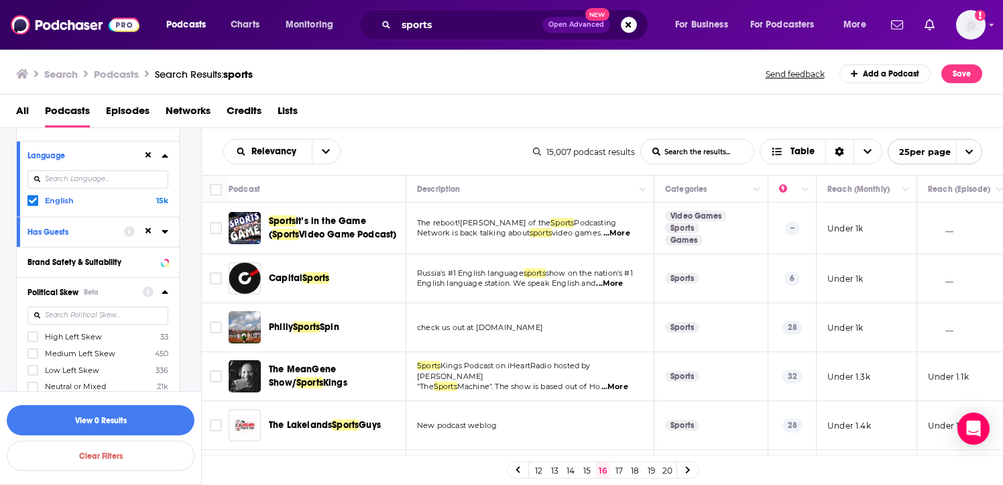
click at [620, 467] on link "17" at bounding box center [618, 470] width 13 height 16
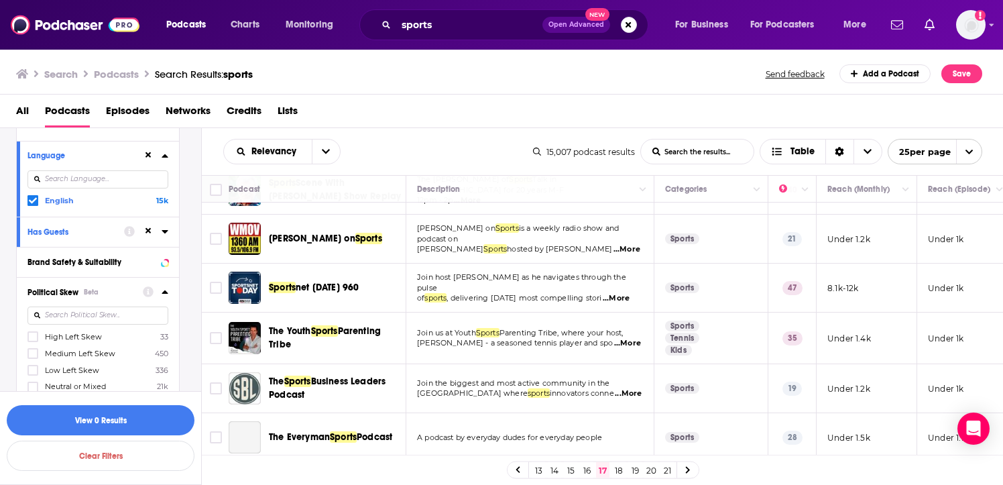
scroll to position [42, 0]
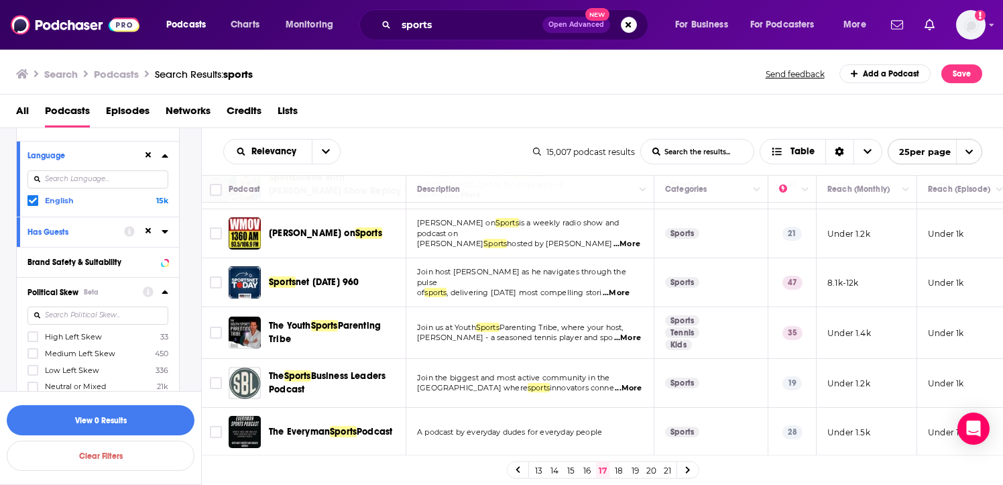
click at [621, 288] on span "...More" at bounding box center [616, 293] width 27 height 11
click at [620, 469] on link "18" at bounding box center [618, 470] width 13 height 16
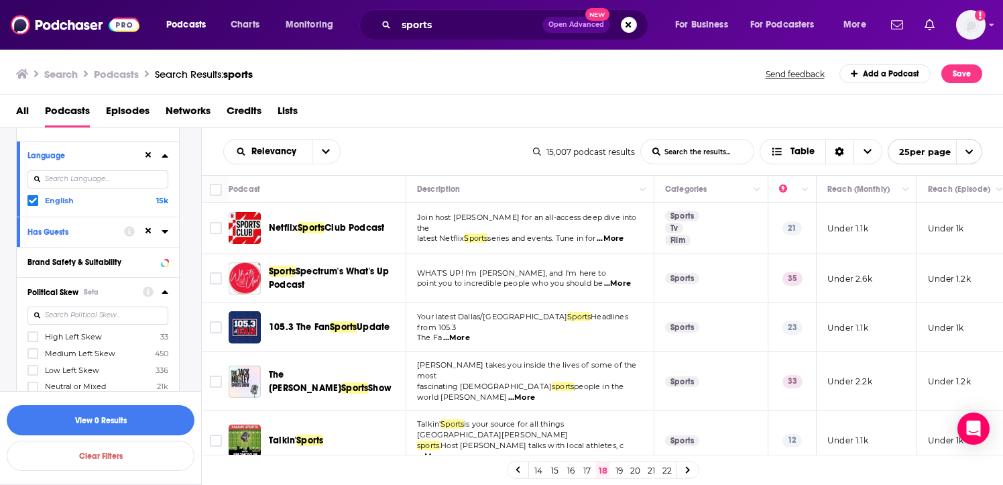
click at [613, 236] on span "...More" at bounding box center [610, 238] width 27 height 11
click at [618, 467] on link "19" at bounding box center [618, 470] width 13 height 16
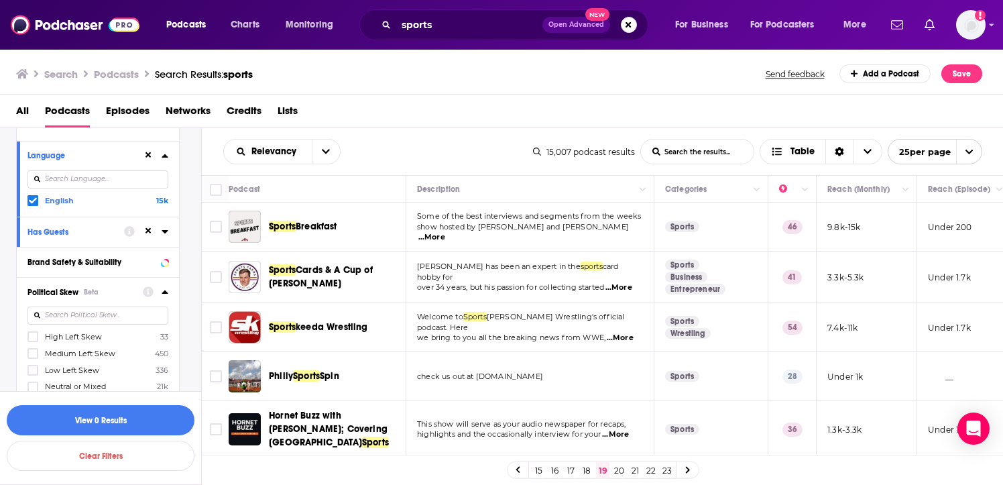
click at [624, 468] on link "20" at bounding box center [618, 470] width 13 height 16
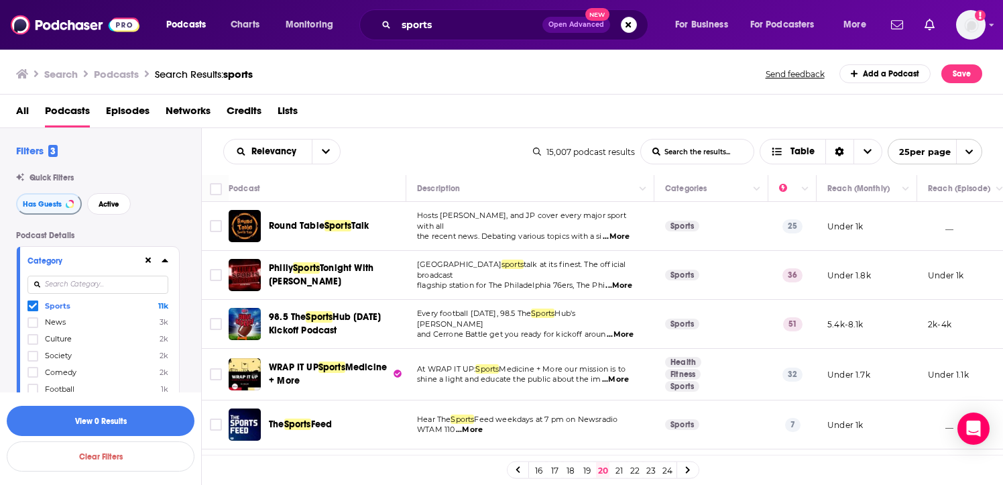
scroll to position [349, 0]
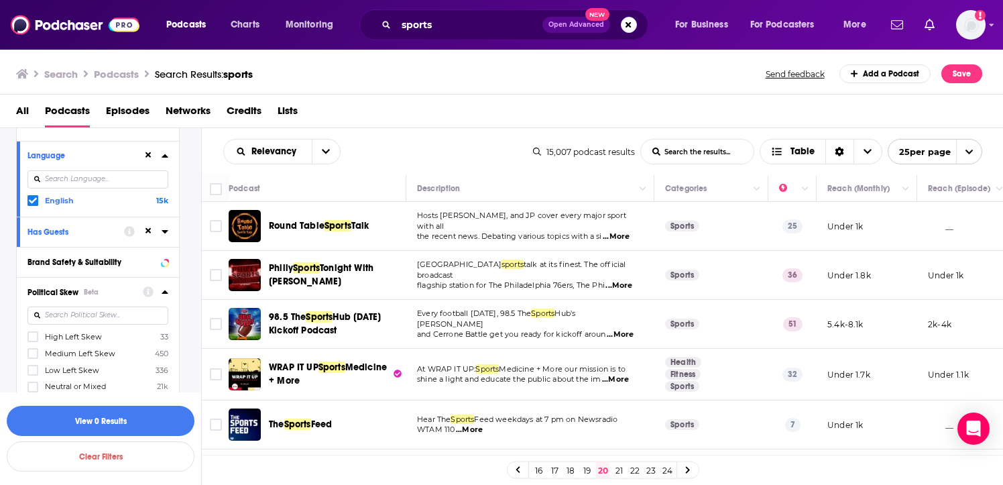
click at [636, 467] on link "22" at bounding box center [634, 470] width 13 height 16
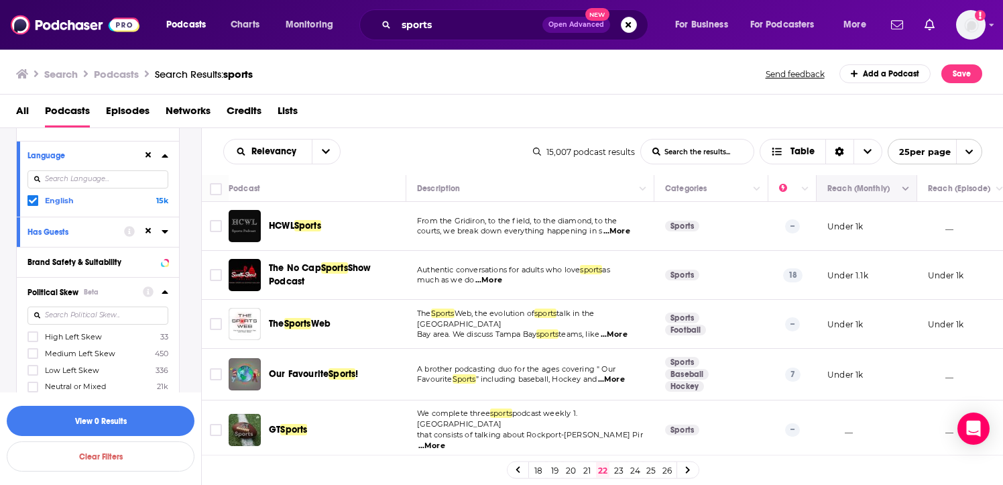
click at [893, 194] on button "Move" at bounding box center [865, 188] width 78 height 16
